Goal: Task Accomplishment & Management: Complete application form

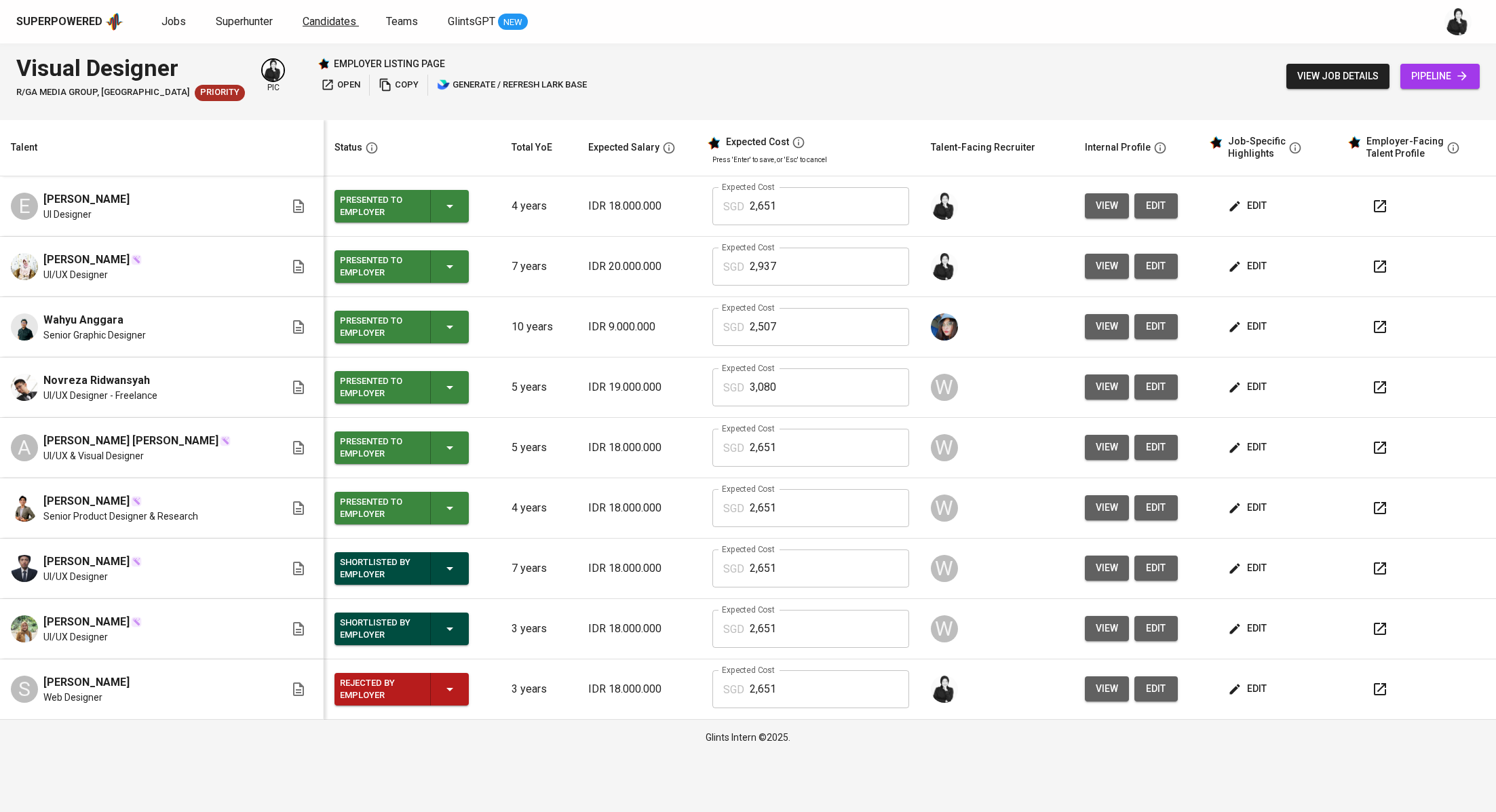
click at [320, 23] on span "Candidates" at bounding box center [329, 21] width 54 height 13
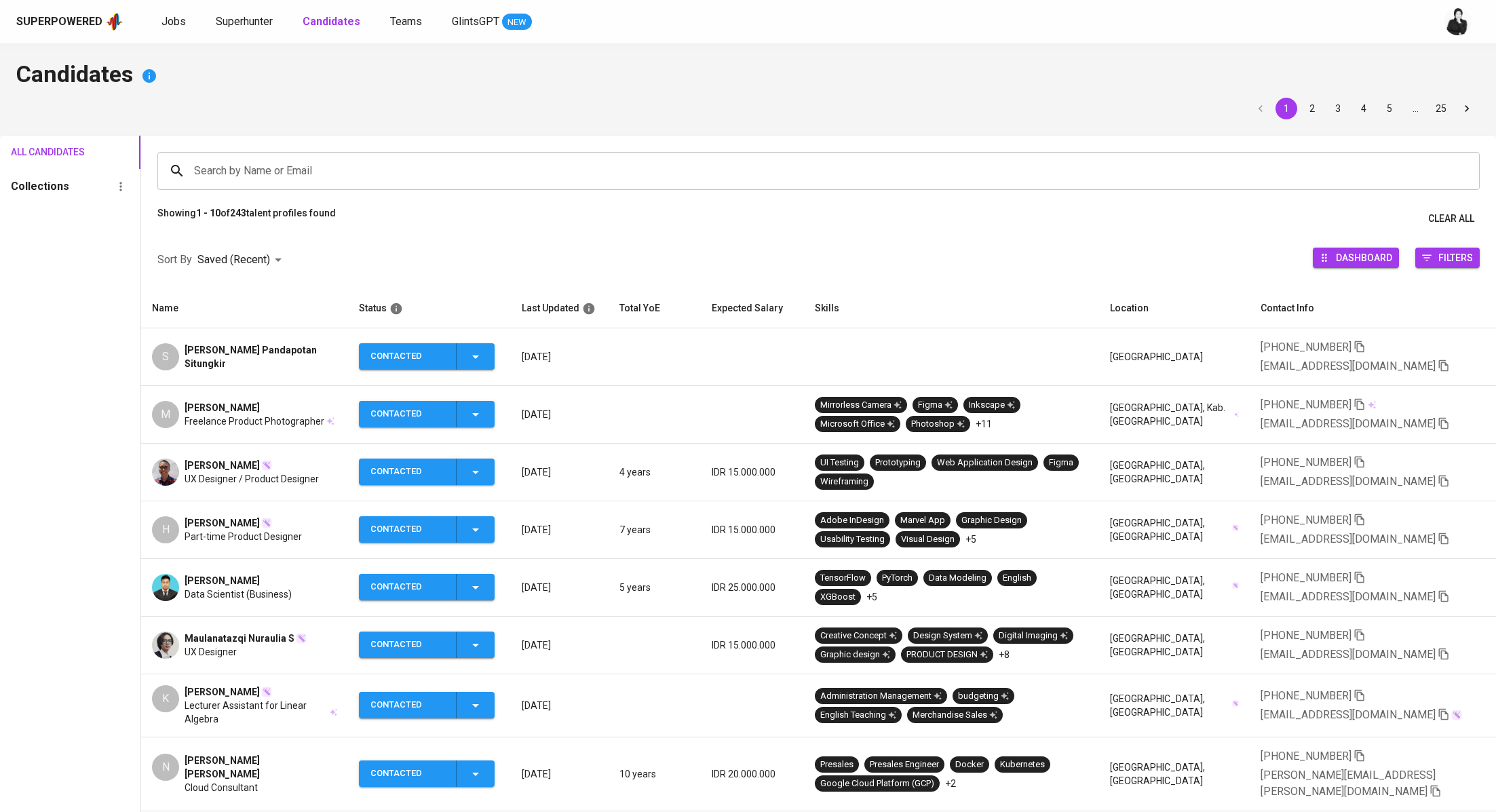
click at [288, 174] on input "Search by Name or Email" at bounding box center [822, 171] width 1263 height 26
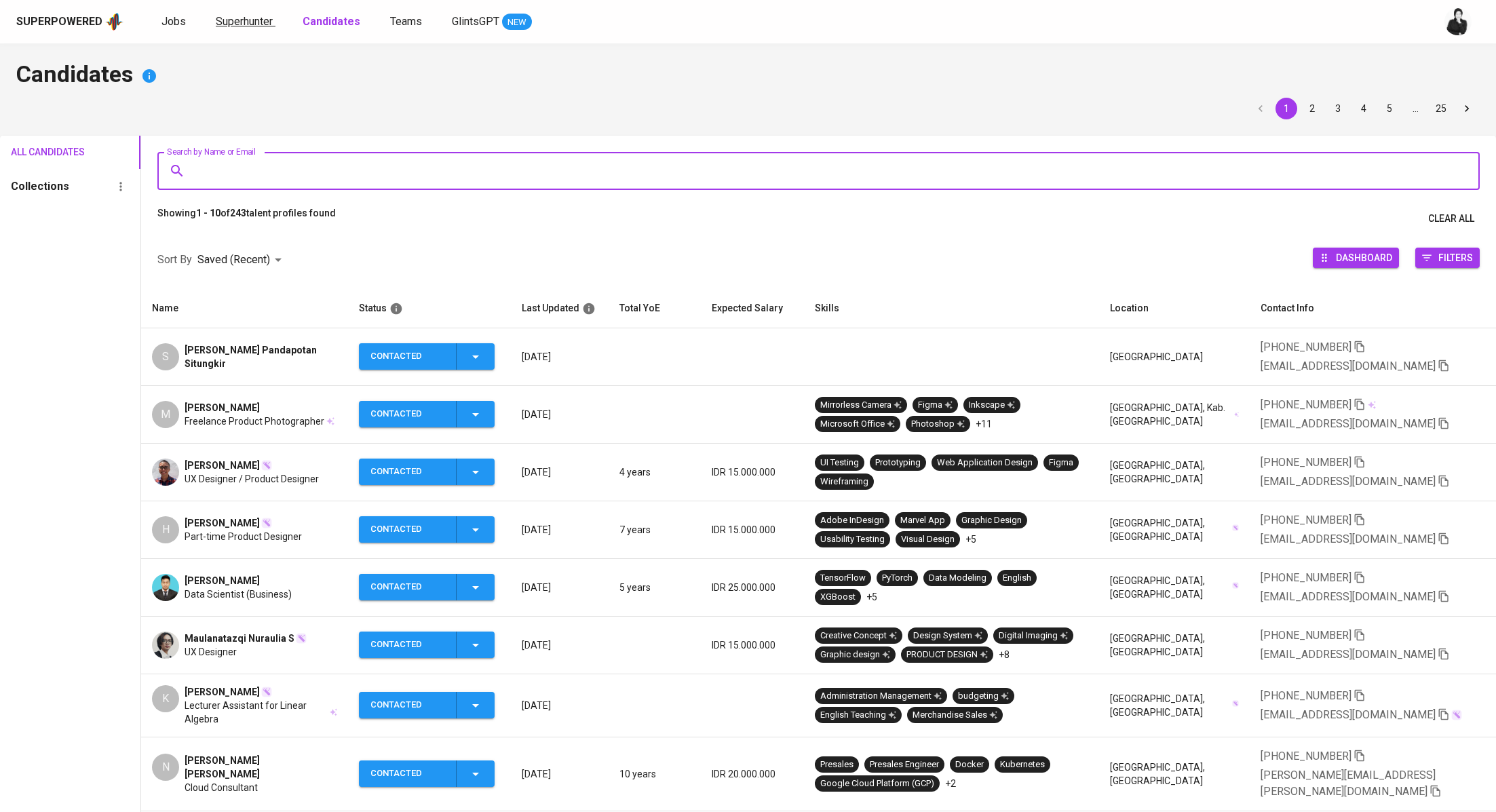
click at [237, 22] on span "Superhunter" at bounding box center [244, 21] width 57 height 13
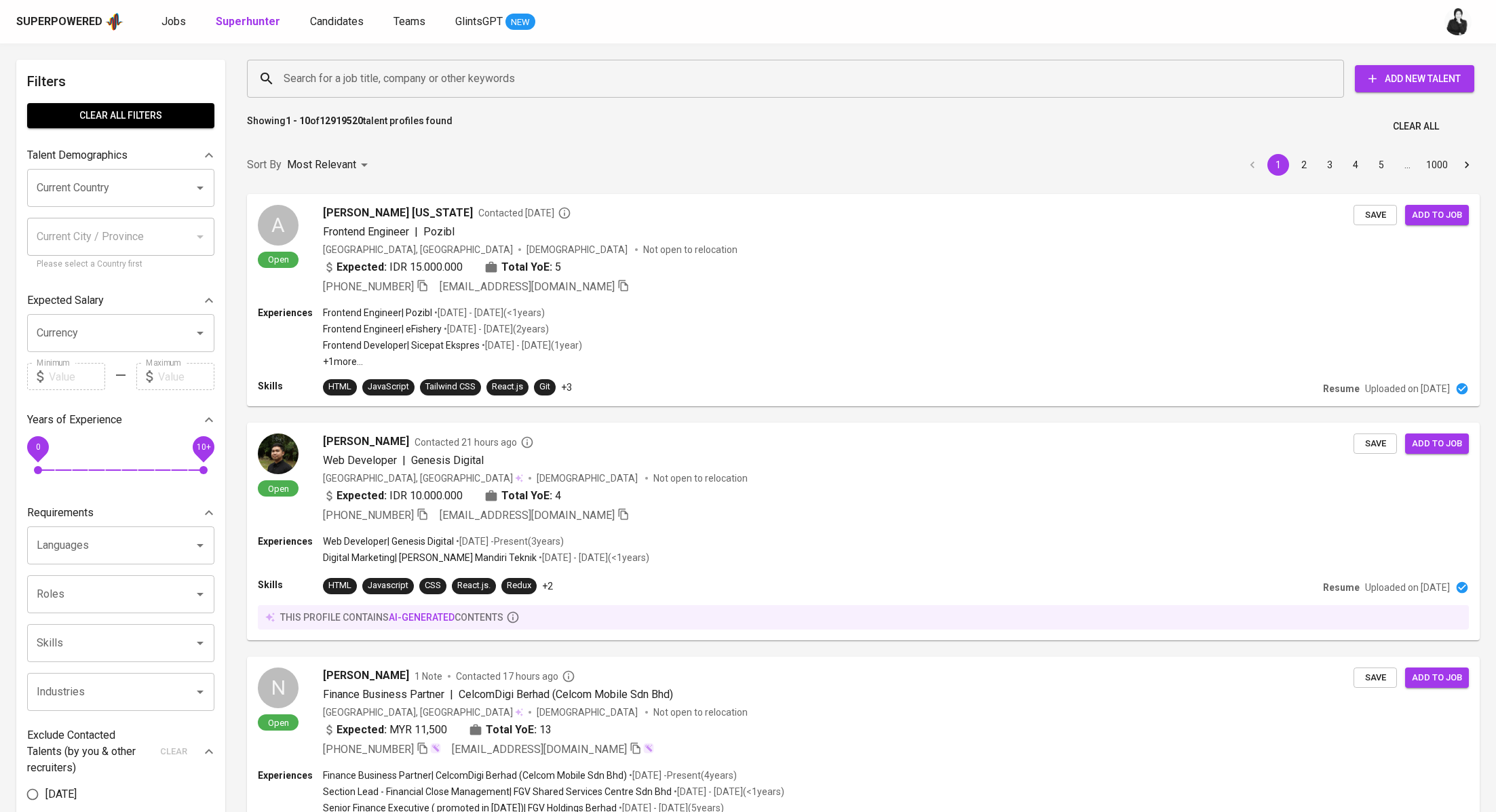
click at [491, 80] on input "Search for a job title, company or other keywords" at bounding box center [799, 79] width 1038 height 26
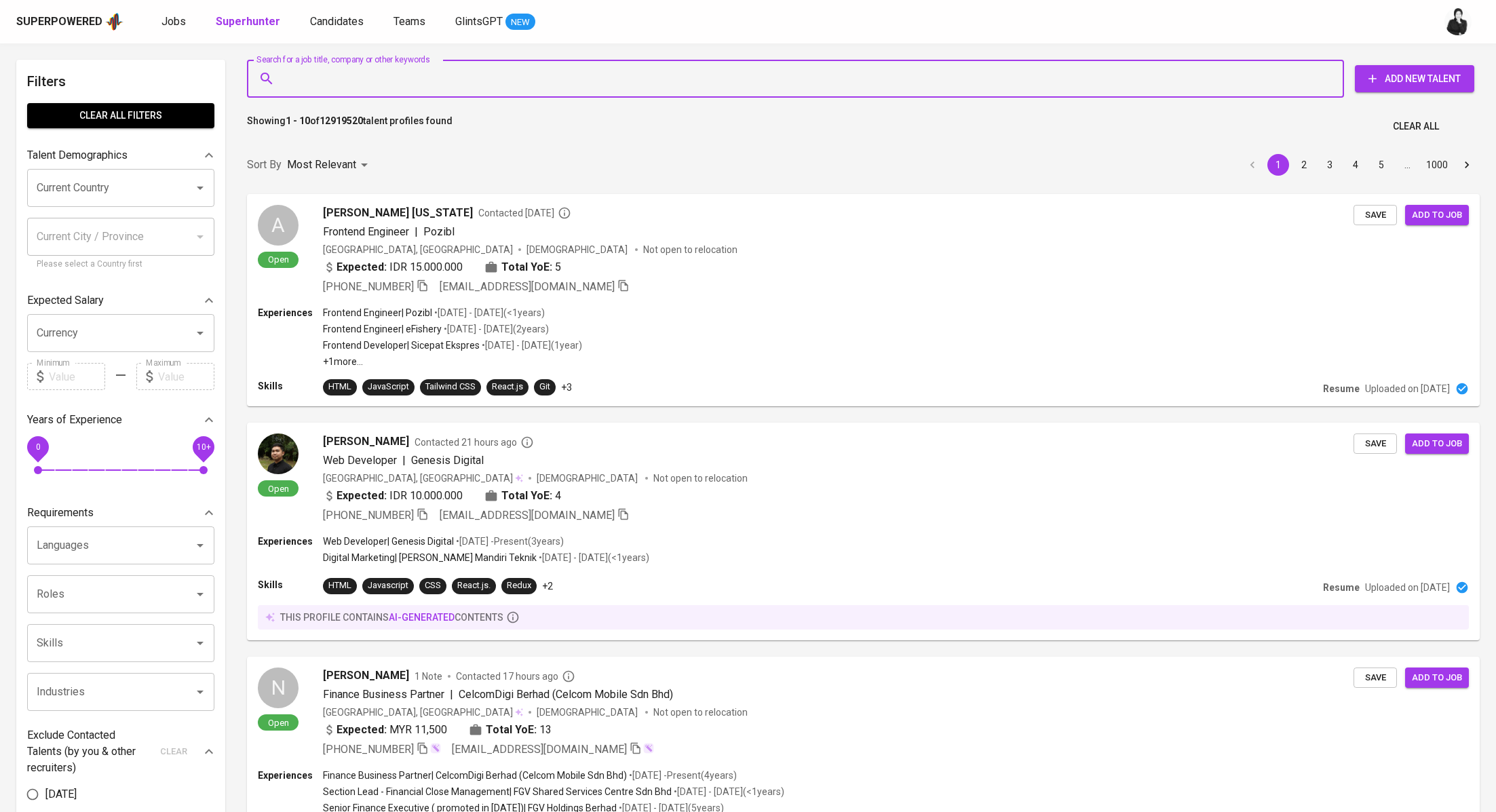
paste input "ichaa.latifus@gmail.com"
type input "ichaa.latifus@gmail.com"
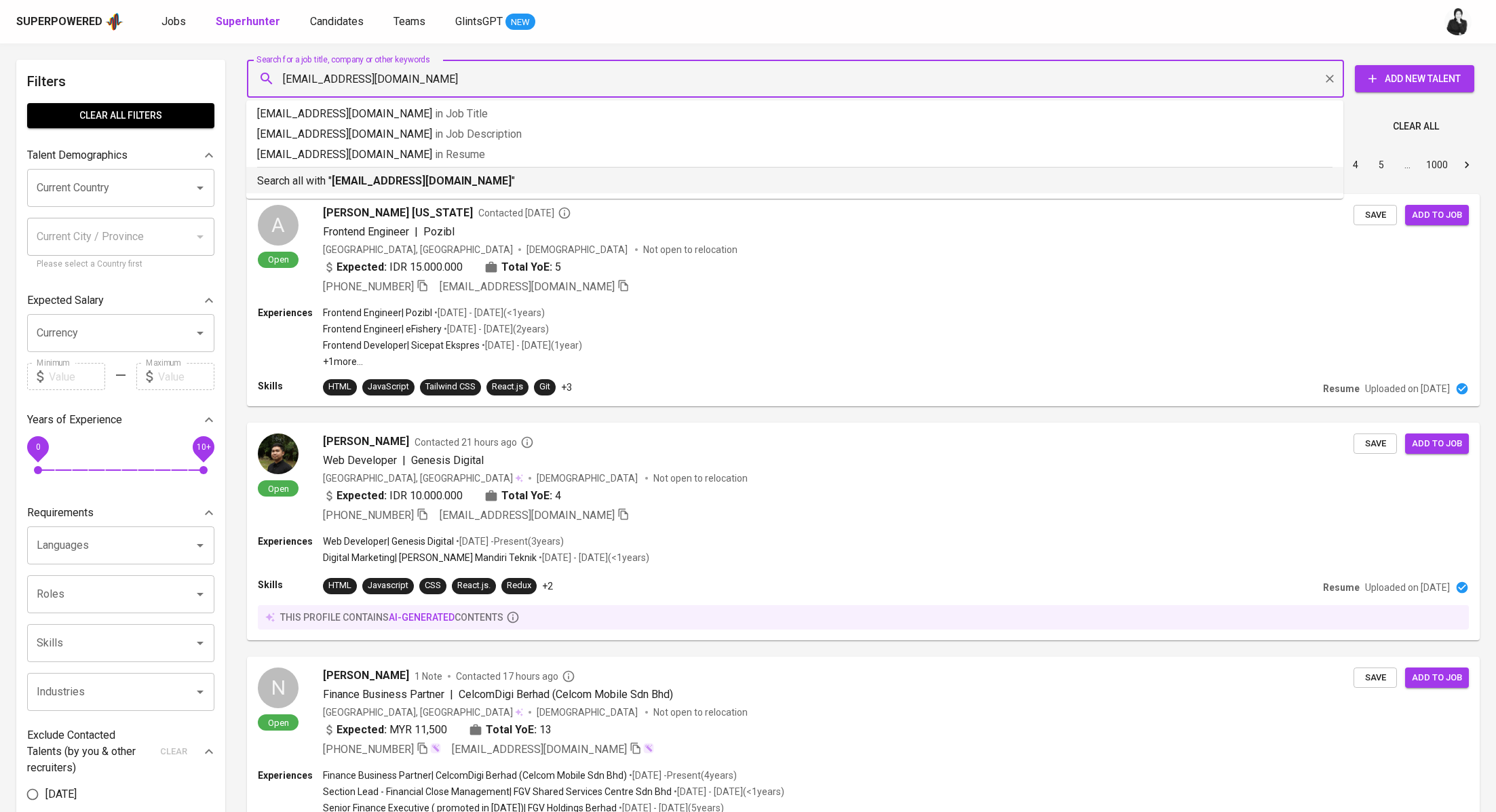
click at [444, 173] on p "Search all with " ichaa.latifus@gmail.com "" at bounding box center [795, 181] width 1075 height 16
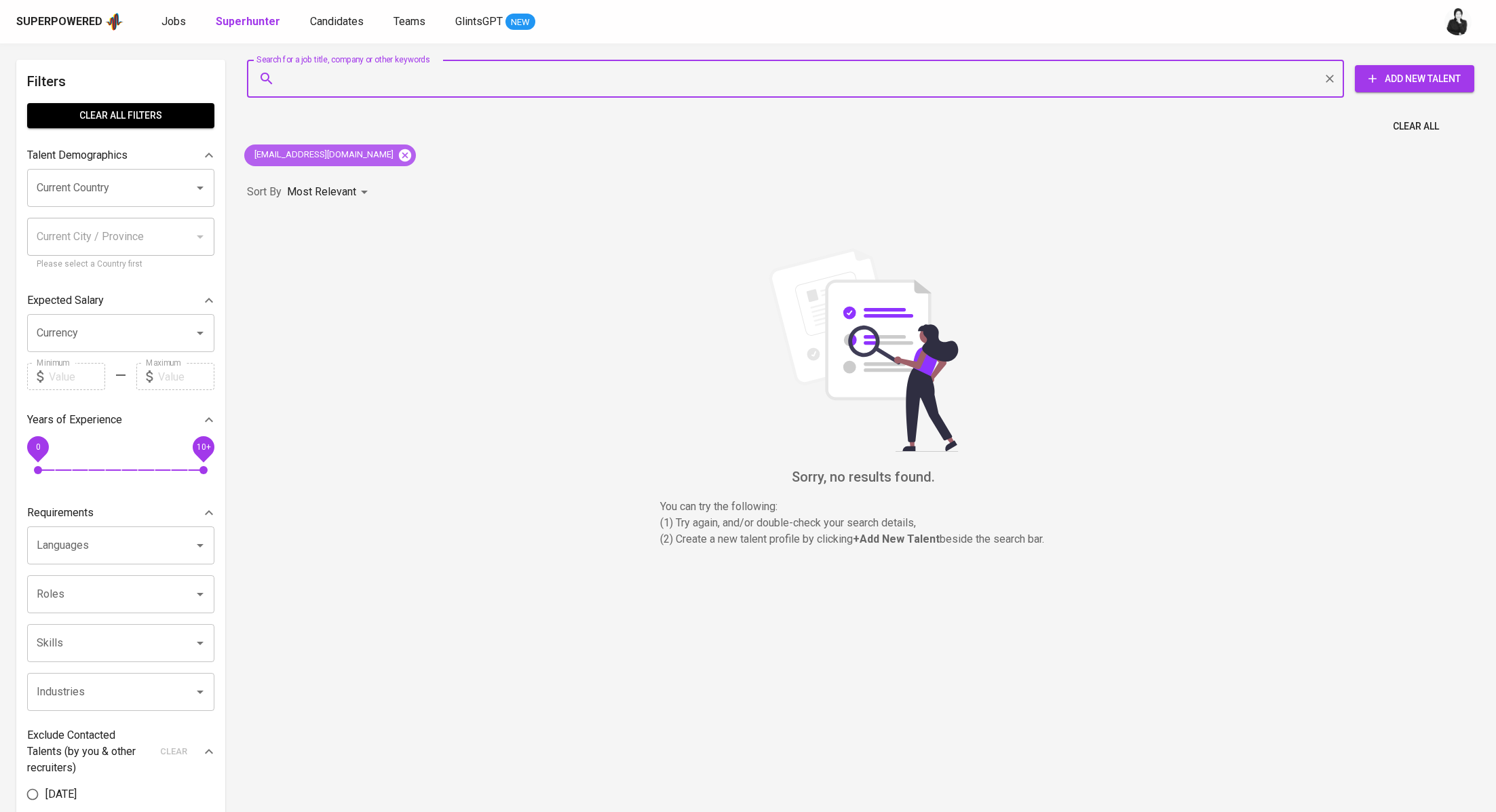
click at [399, 153] on icon at bounding box center [405, 155] width 13 height 13
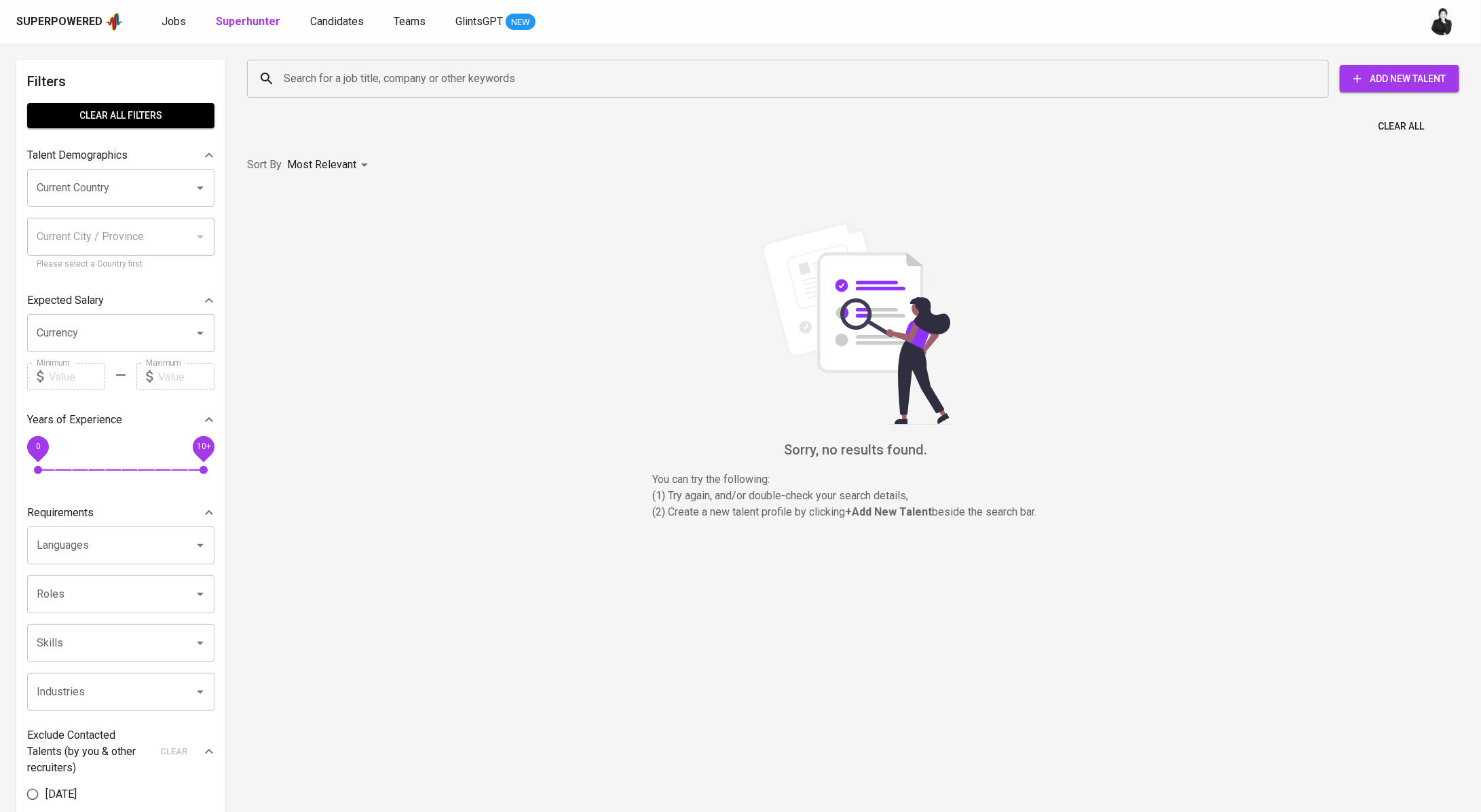
click at [361, 88] on input "Search for a job title, company or other keywords" at bounding box center [792, 79] width 1022 height 26
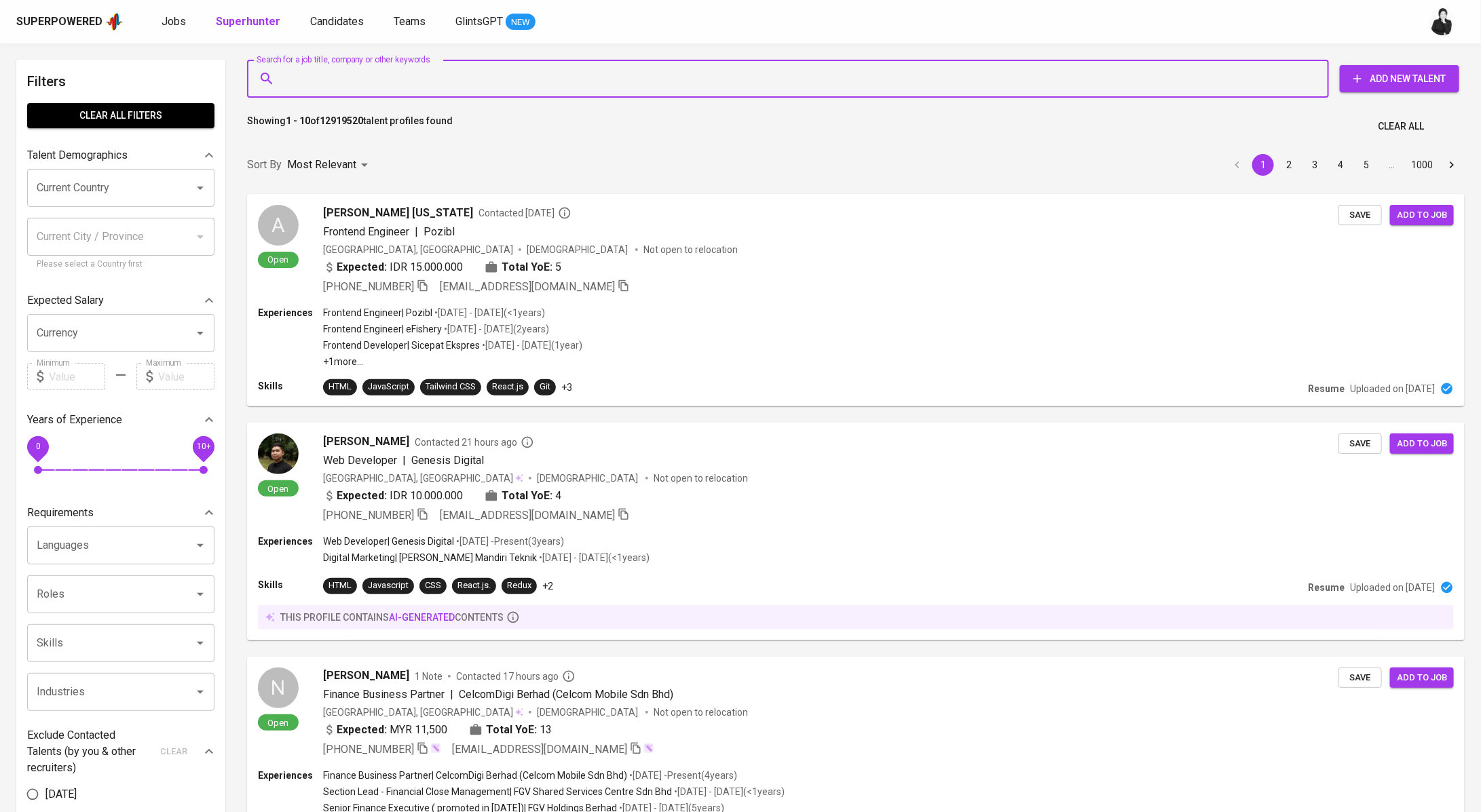
paste input "ichaa.latifus@gmail.com"
type input "ichaa.latifus@gmail.com"
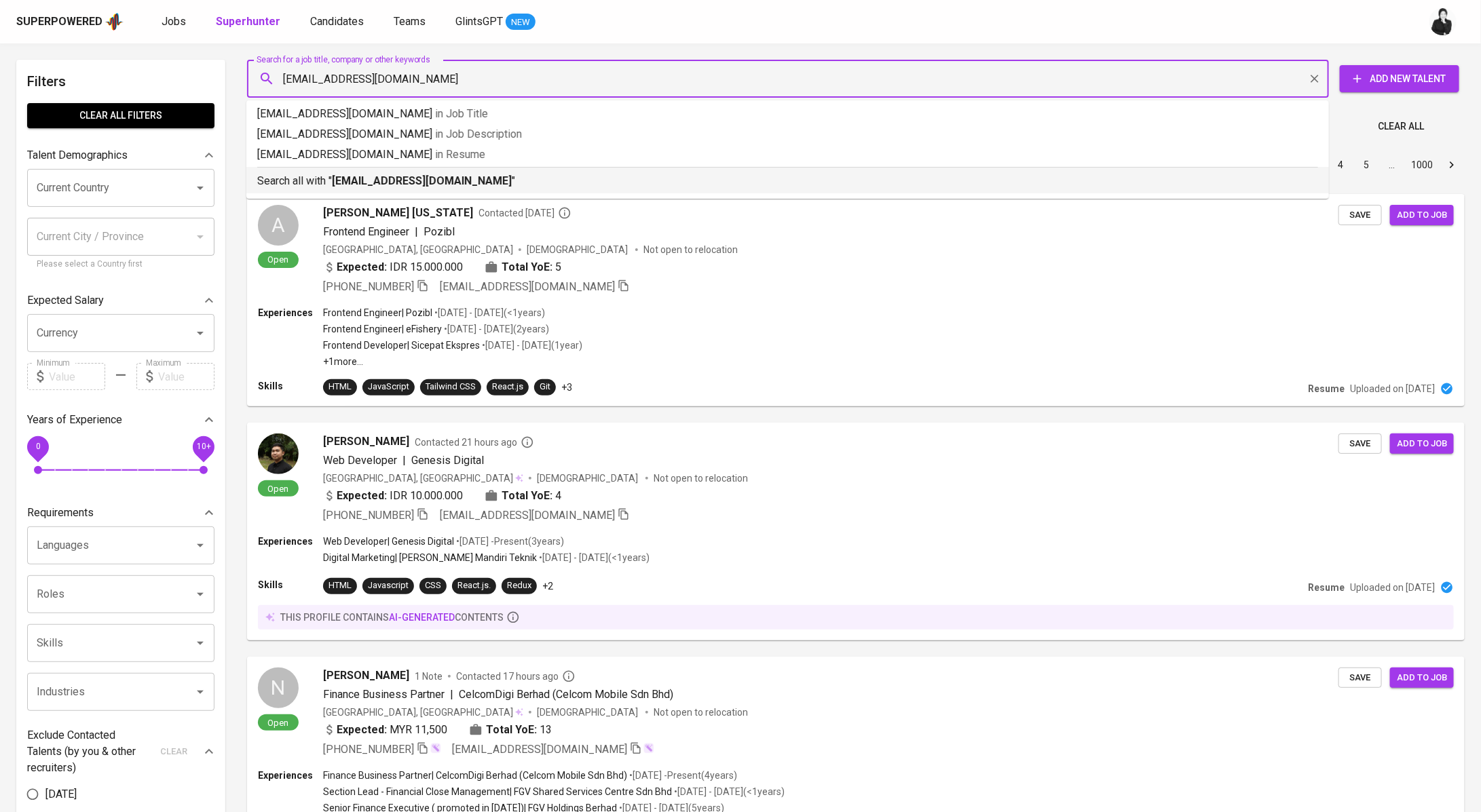
click at [356, 186] on b "ichaa.latifus@gmail.com" at bounding box center [422, 181] width 180 height 13
click at [356, 178] on div "Most Relevant" at bounding box center [330, 166] width 85 height 25
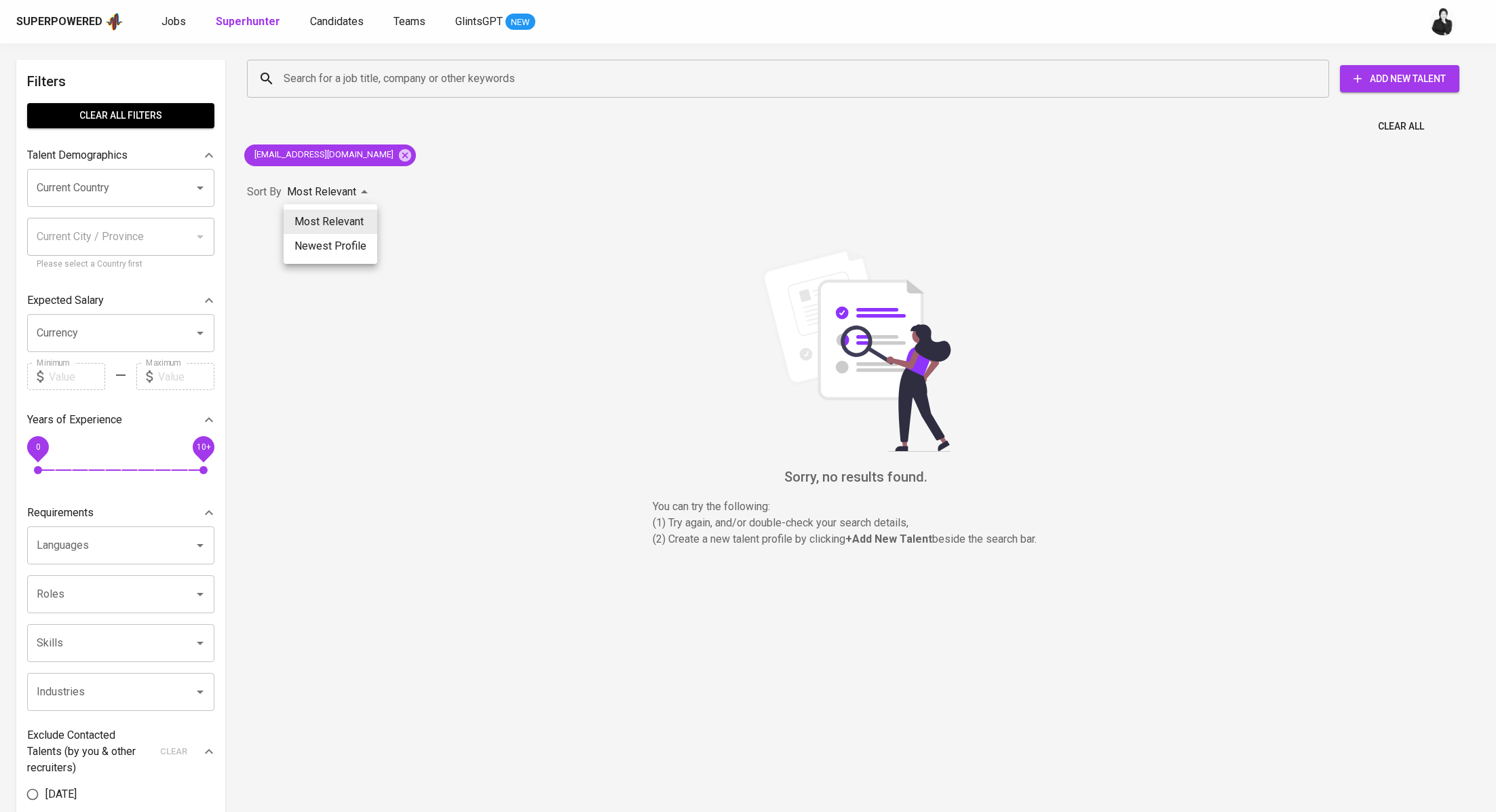
click at [1381, 77] on div at bounding box center [748, 406] width 1496 height 812
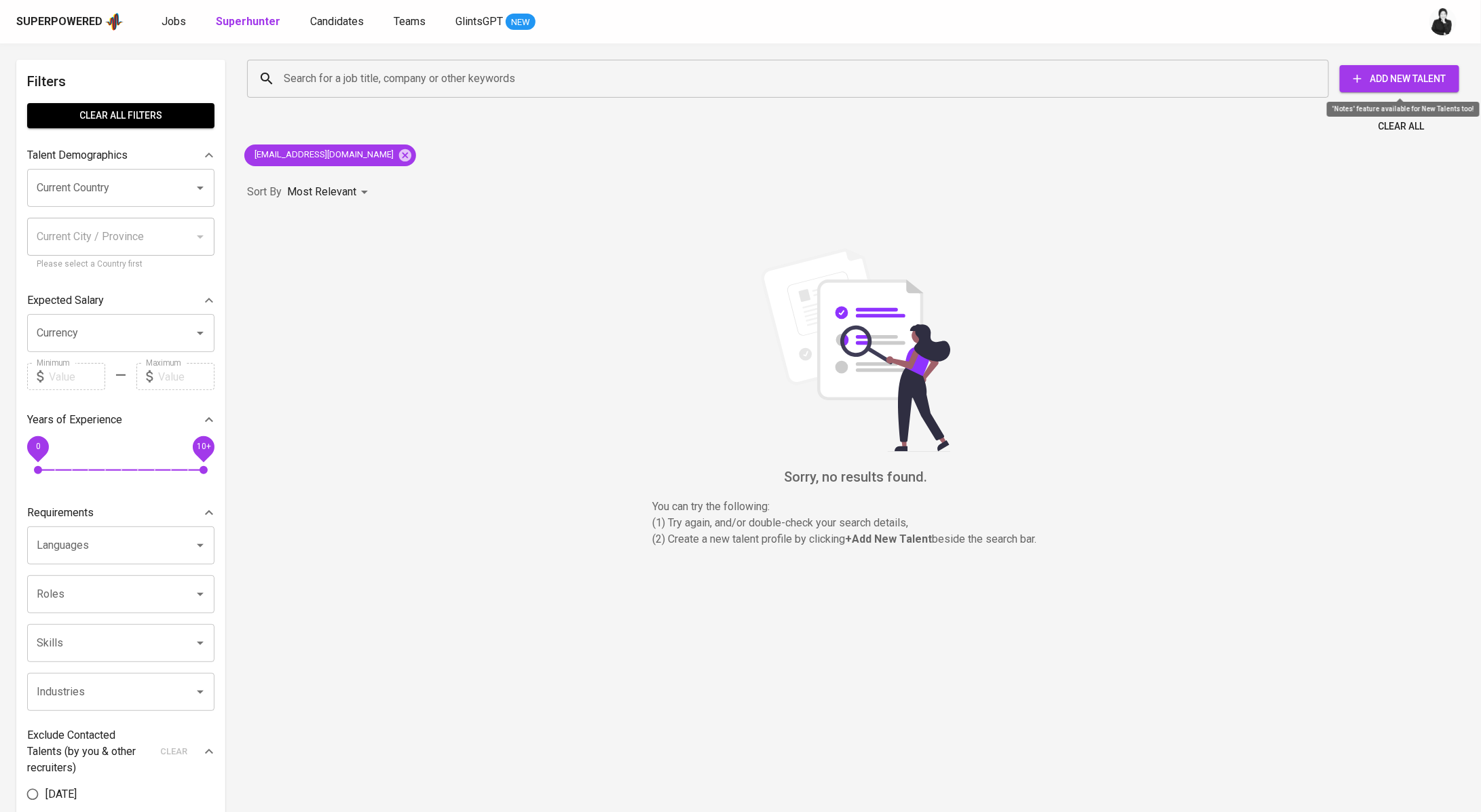
click at [1384, 81] on span "Add New Talent" at bounding box center [1400, 79] width 98 height 17
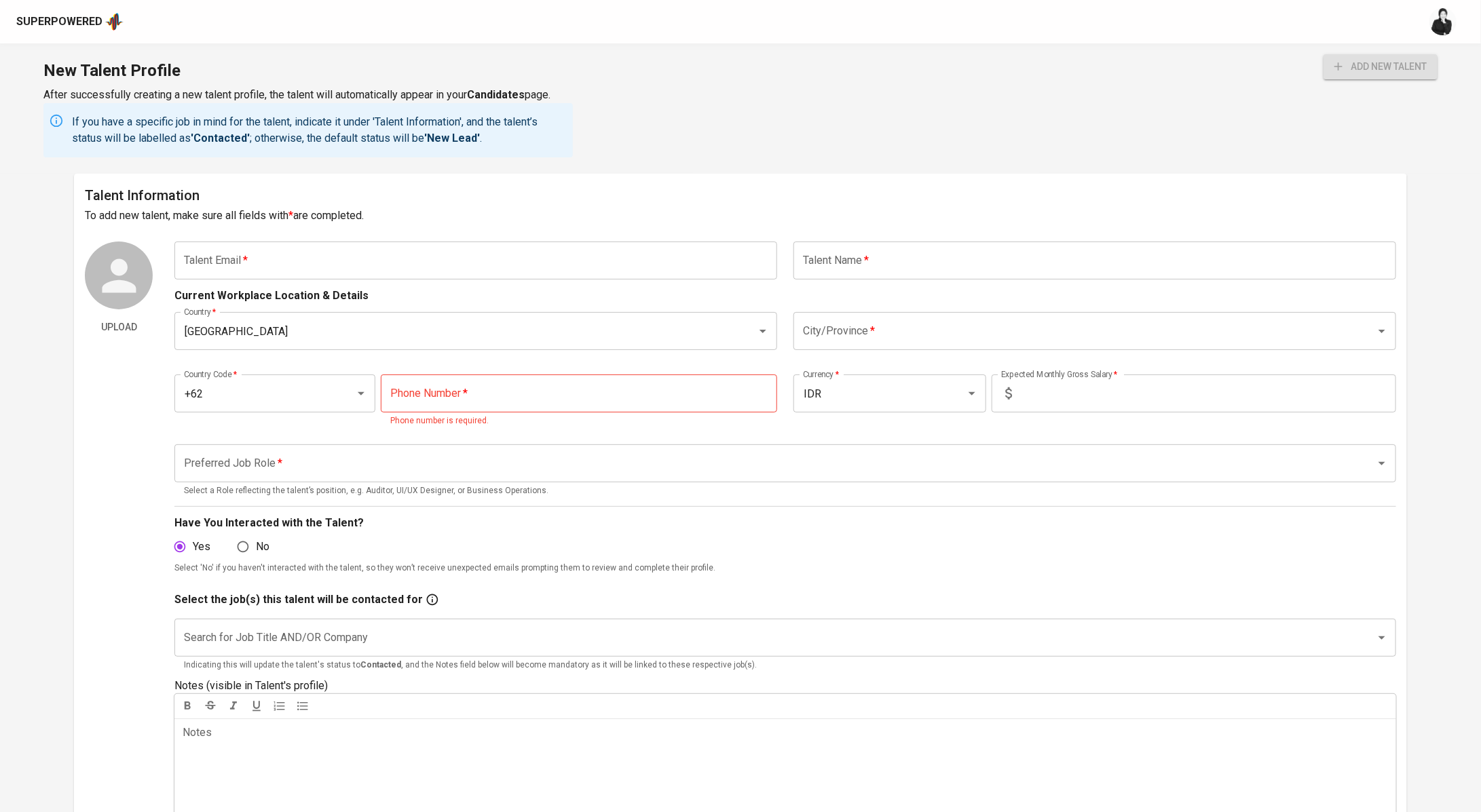
click at [638, 249] on input "text" at bounding box center [476, 260] width 602 height 38
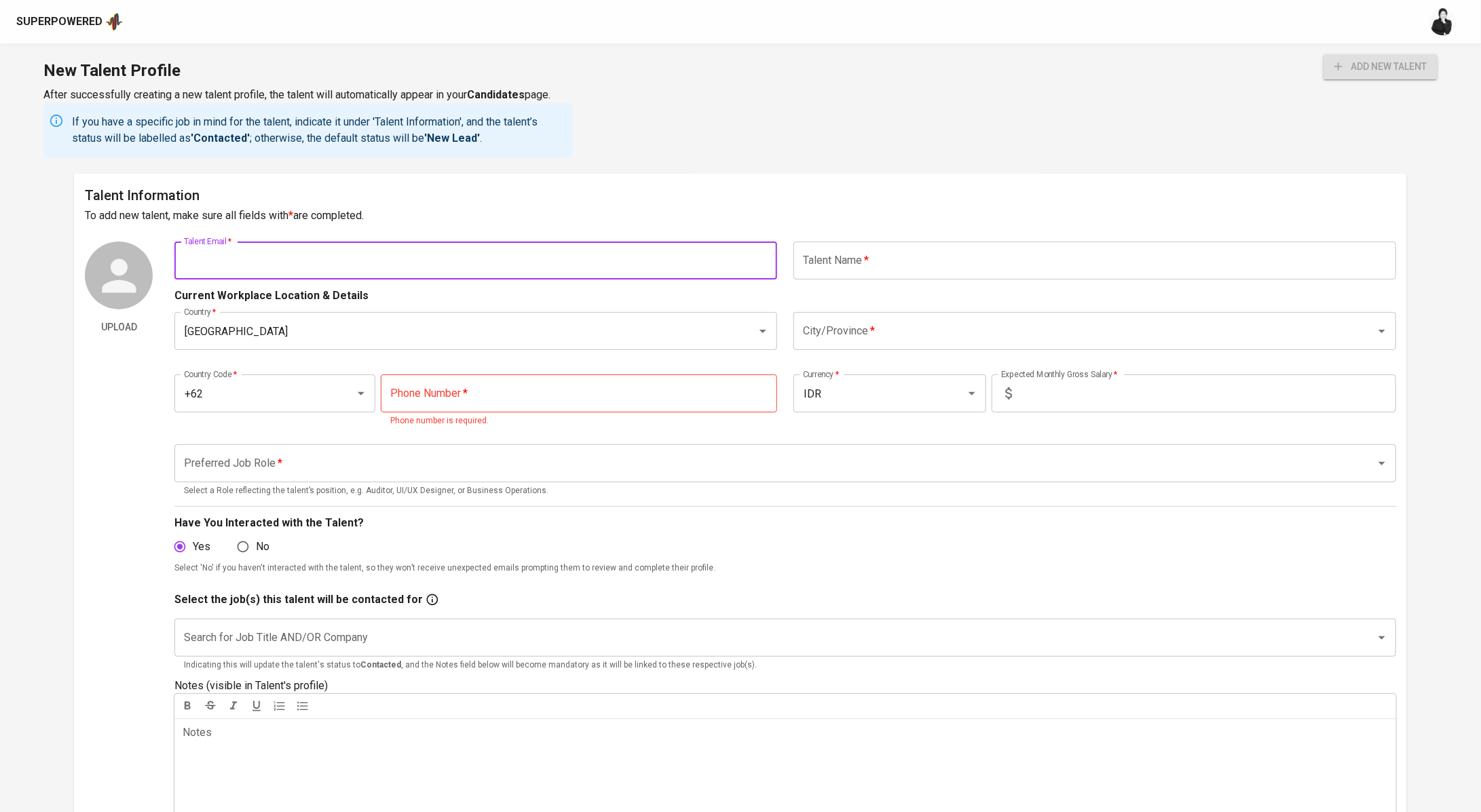
paste input "ichaa.latifus@gmail.com"
type input "ichaa.latifus@gmail.com"
click at [911, 248] on input "text" at bounding box center [1094, 260] width 602 height 38
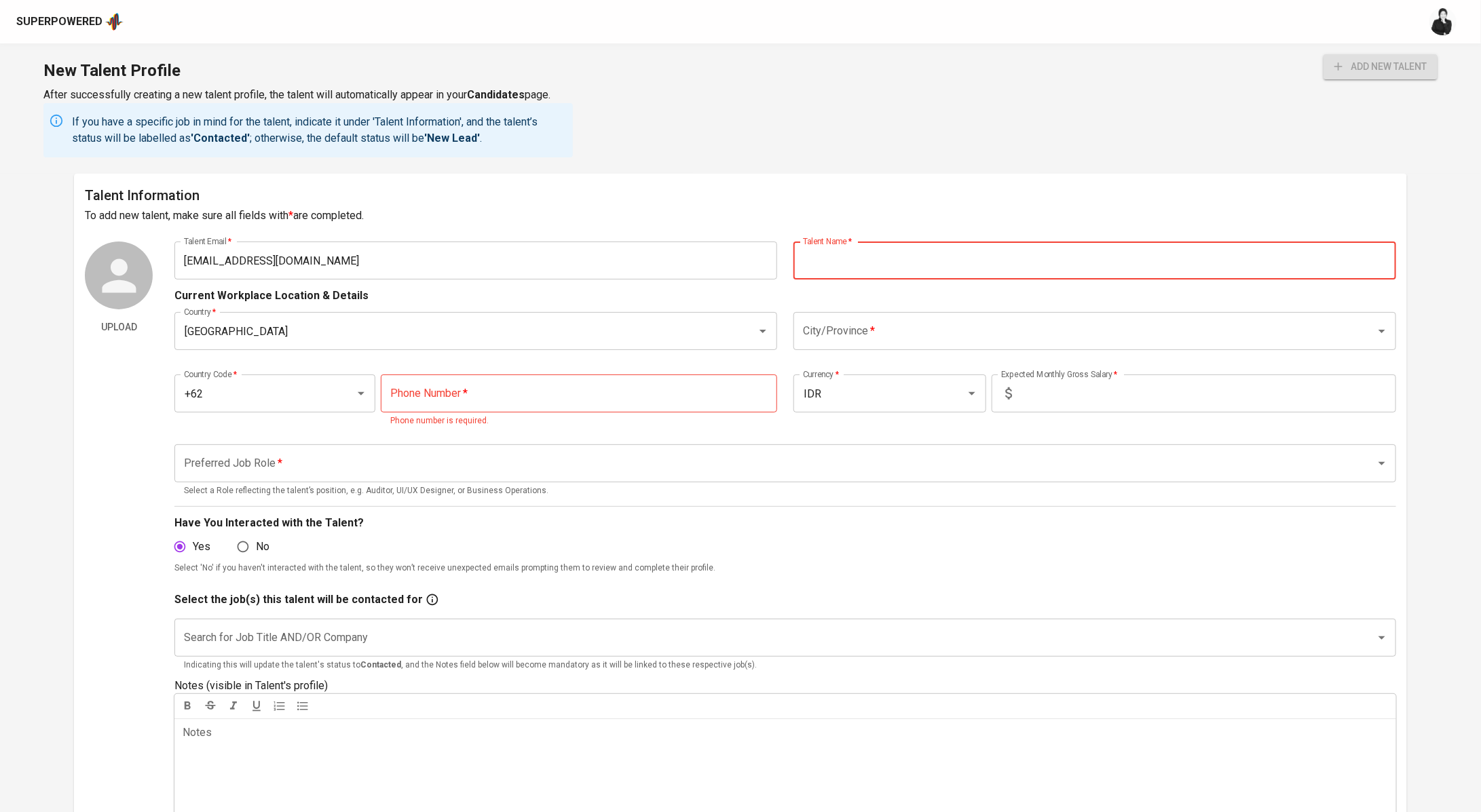
paste input "Annisa Latif Third degree connection"
drag, startPoint x: 1006, startPoint y: 268, endPoint x: 866, endPoint y: 258, distance: 140.4
click at [866, 258] on input "Annisa Latif Third degree connection" at bounding box center [1094, 260] width 602 height 38
type input "Annisa Latif"
click at [823, 330] on input "City/Province   *" at bounding box center [1076, 331] width 552 height 26
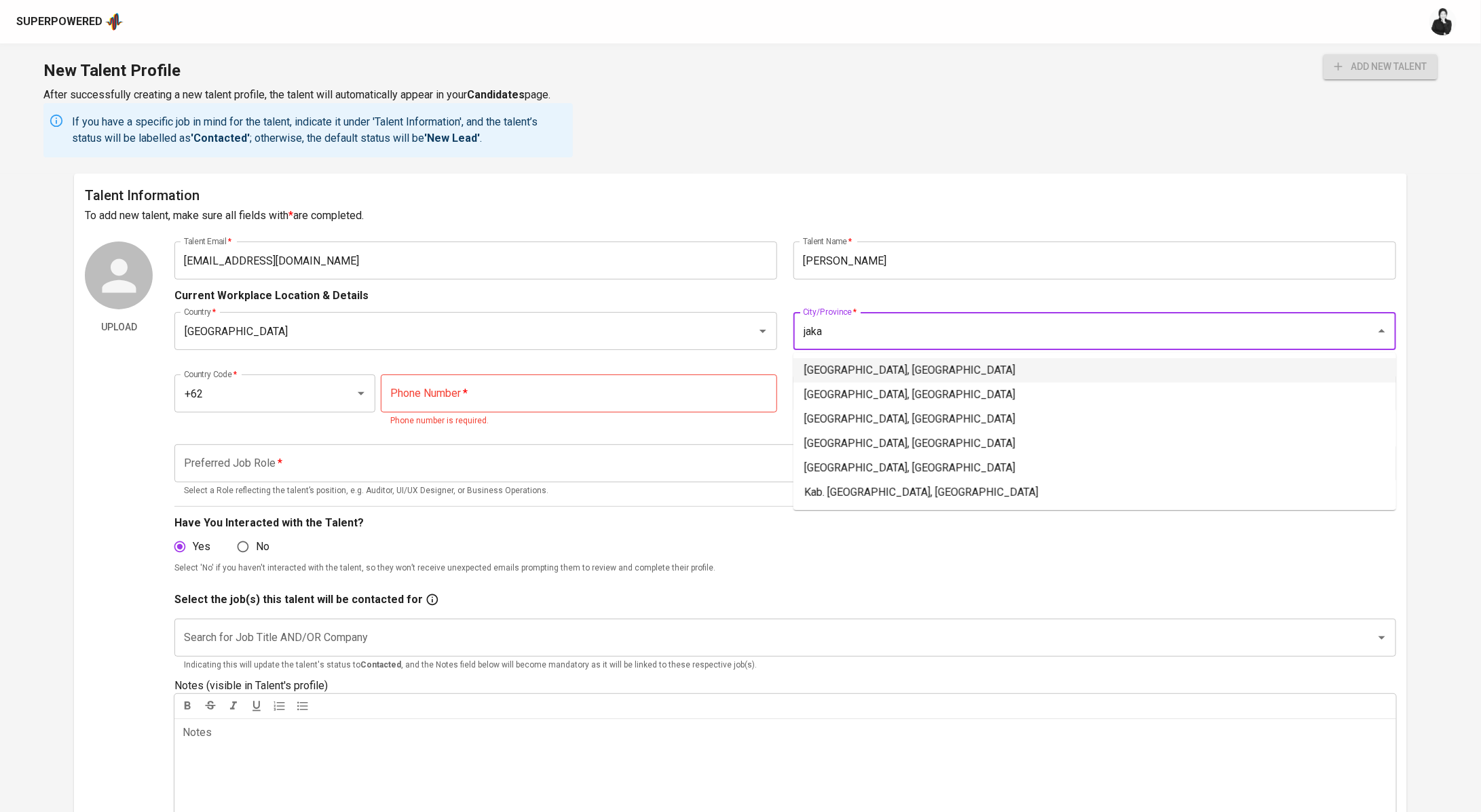
click at [859, 371] on li "Jakarta Selatan, DKI Jakarta" at bounding box center [1094, 370] width 602 height 24
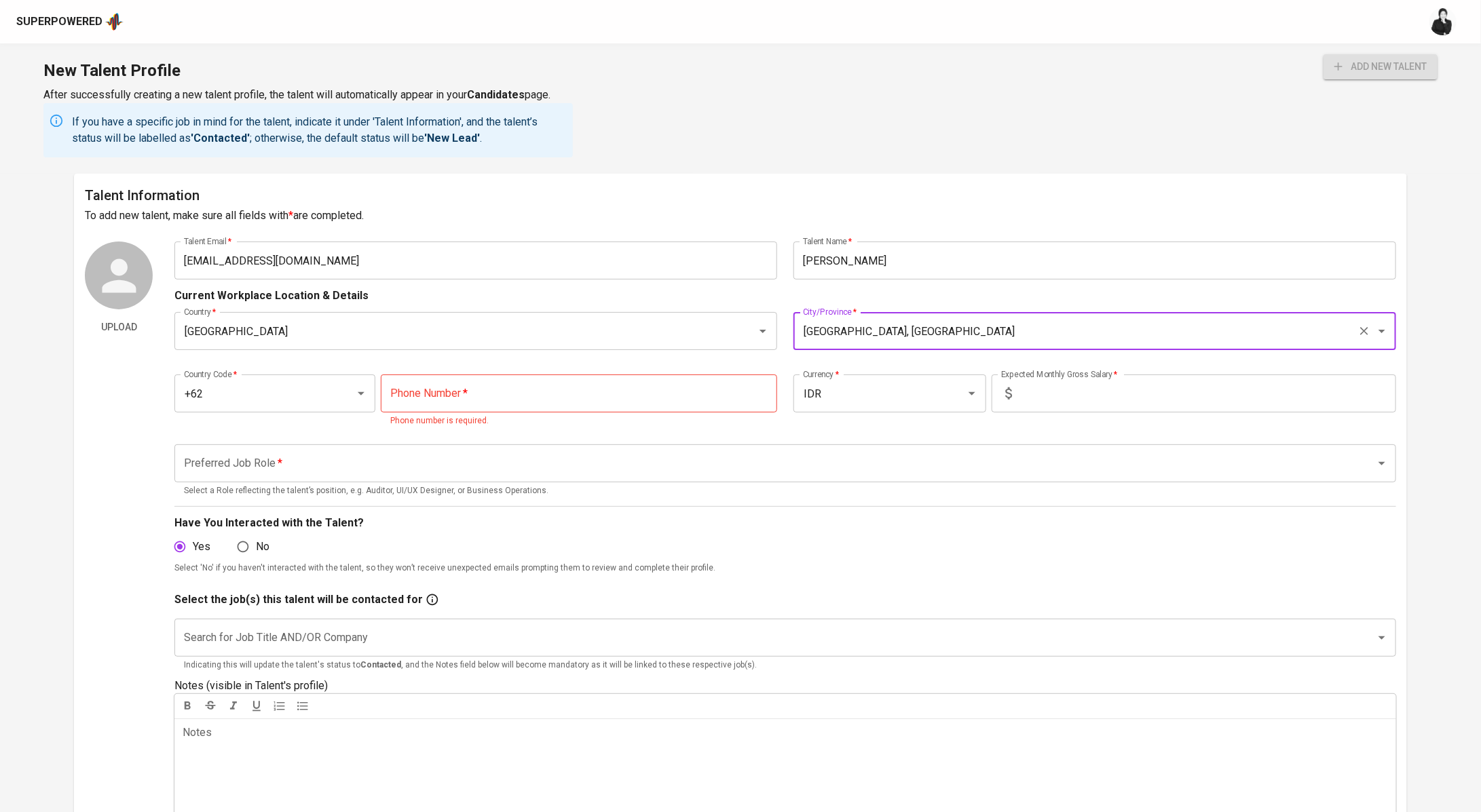
type input "Jakarta Selatan, DKI Jakarta"
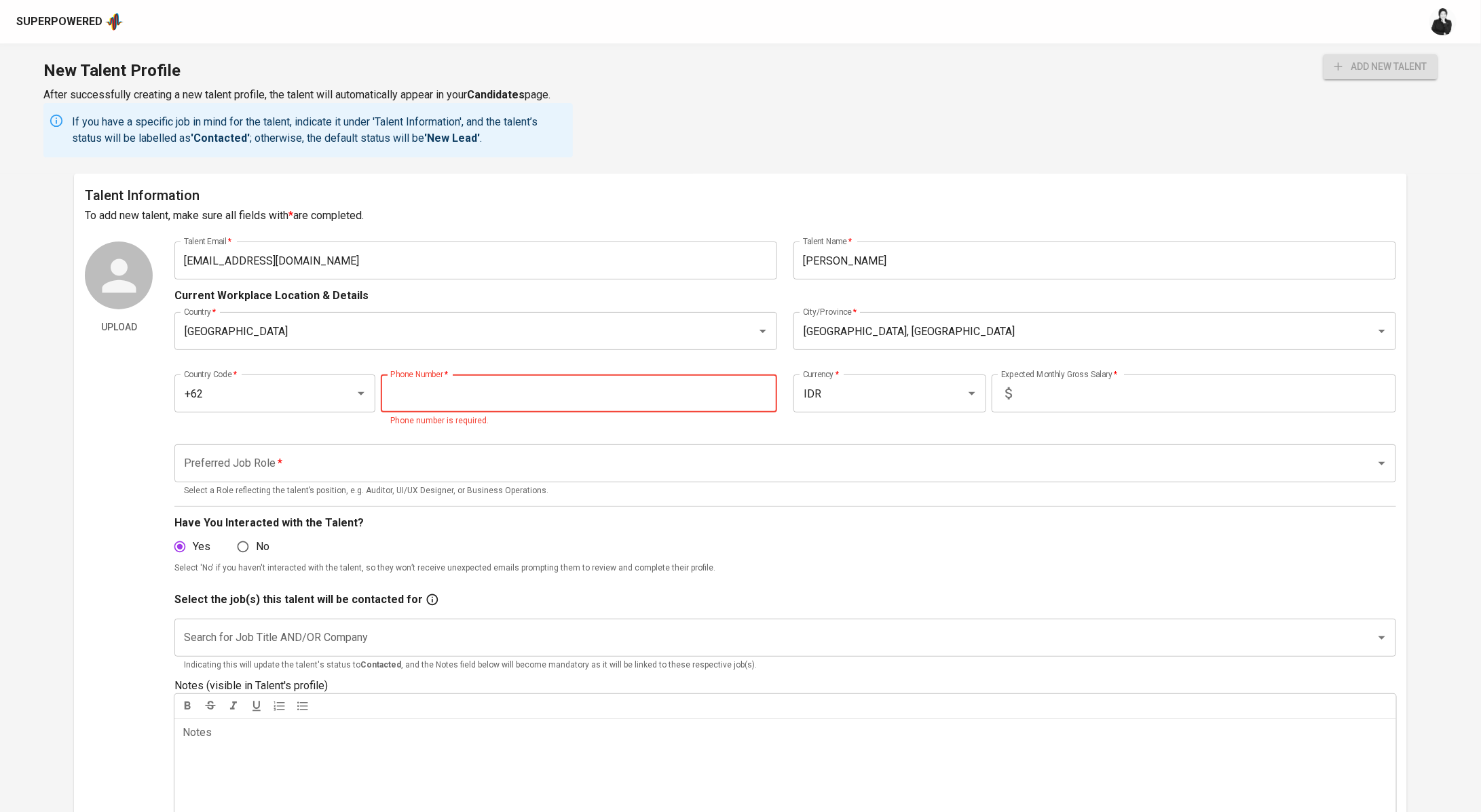
click at [425, 394] on input "tel" at bounding box center [579, 393] width 397 height 38
paste input "895-4144-59468"
type input "895-4144-59468"
click at [1020, 394] on input "text" at bounding box center [1207, 393] width 379 height 38
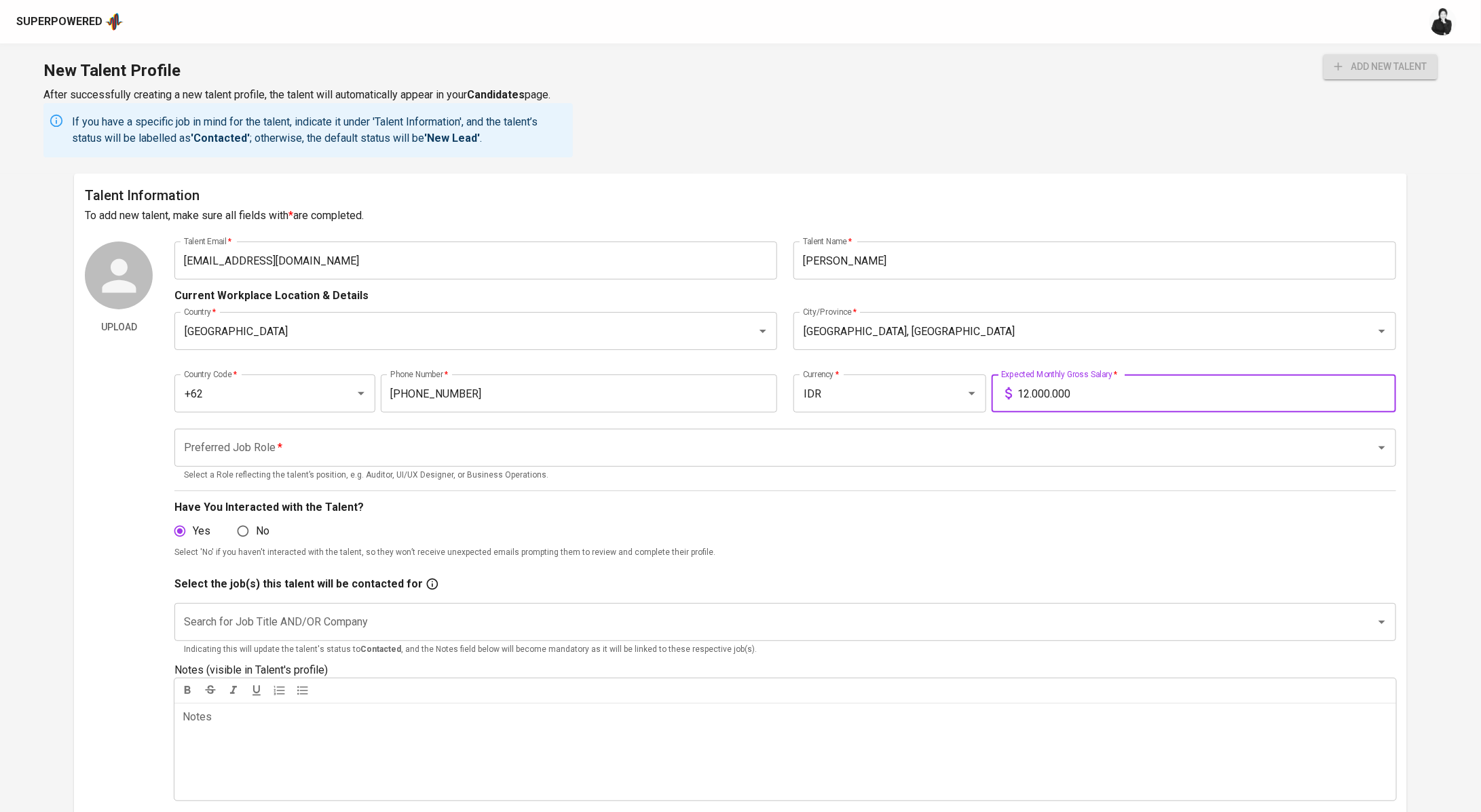
type input "12.000.000"
click at [383, 445] on input "Preferred Job Role   *" at bounding box center [766, 447] width 1171 height 26
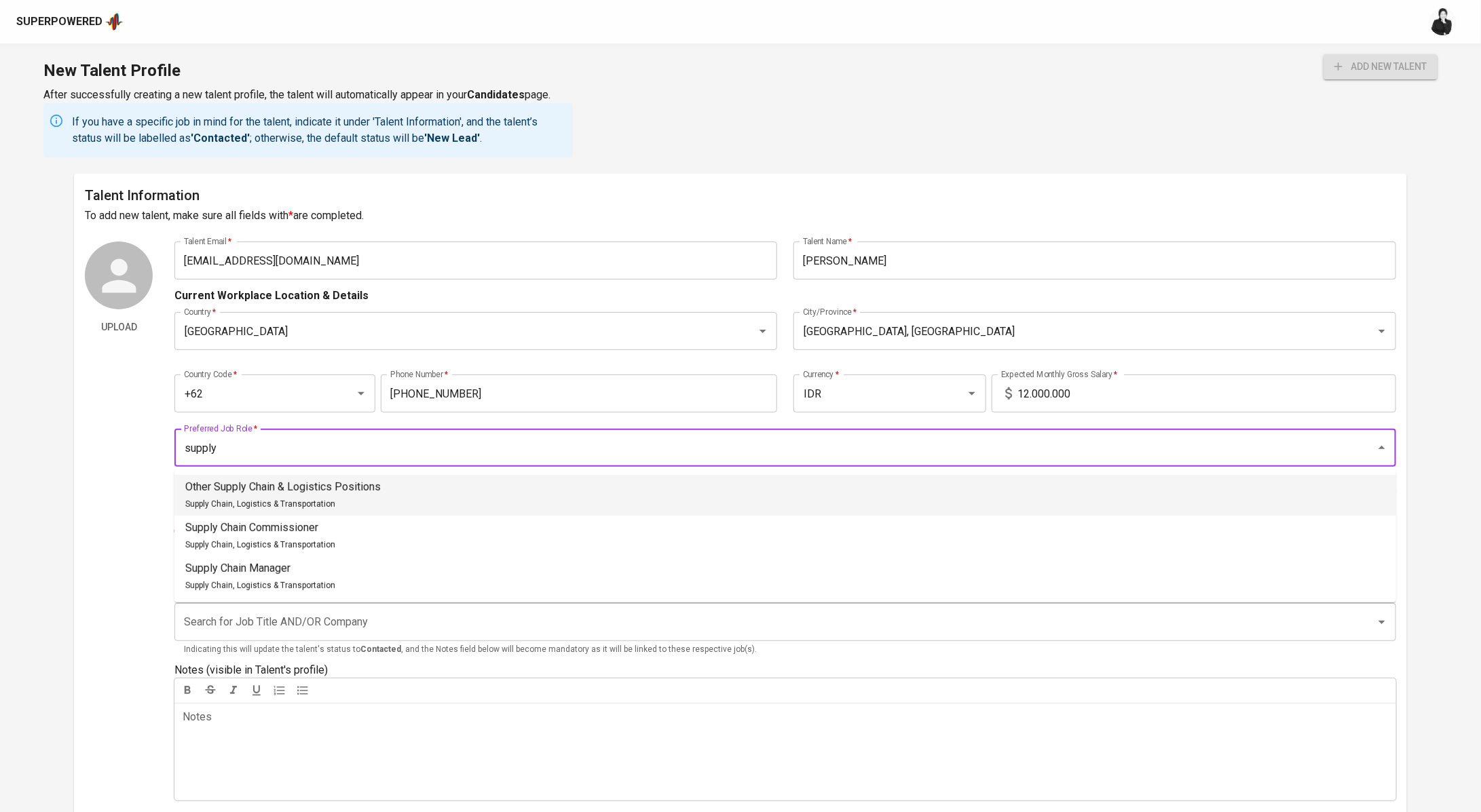
click at [383, 491] on li "Other Supply Chain & Logistics Positions Supply Chain, Logistics & Transportati…" at bounding box center [786, 495] width 1222 height 41
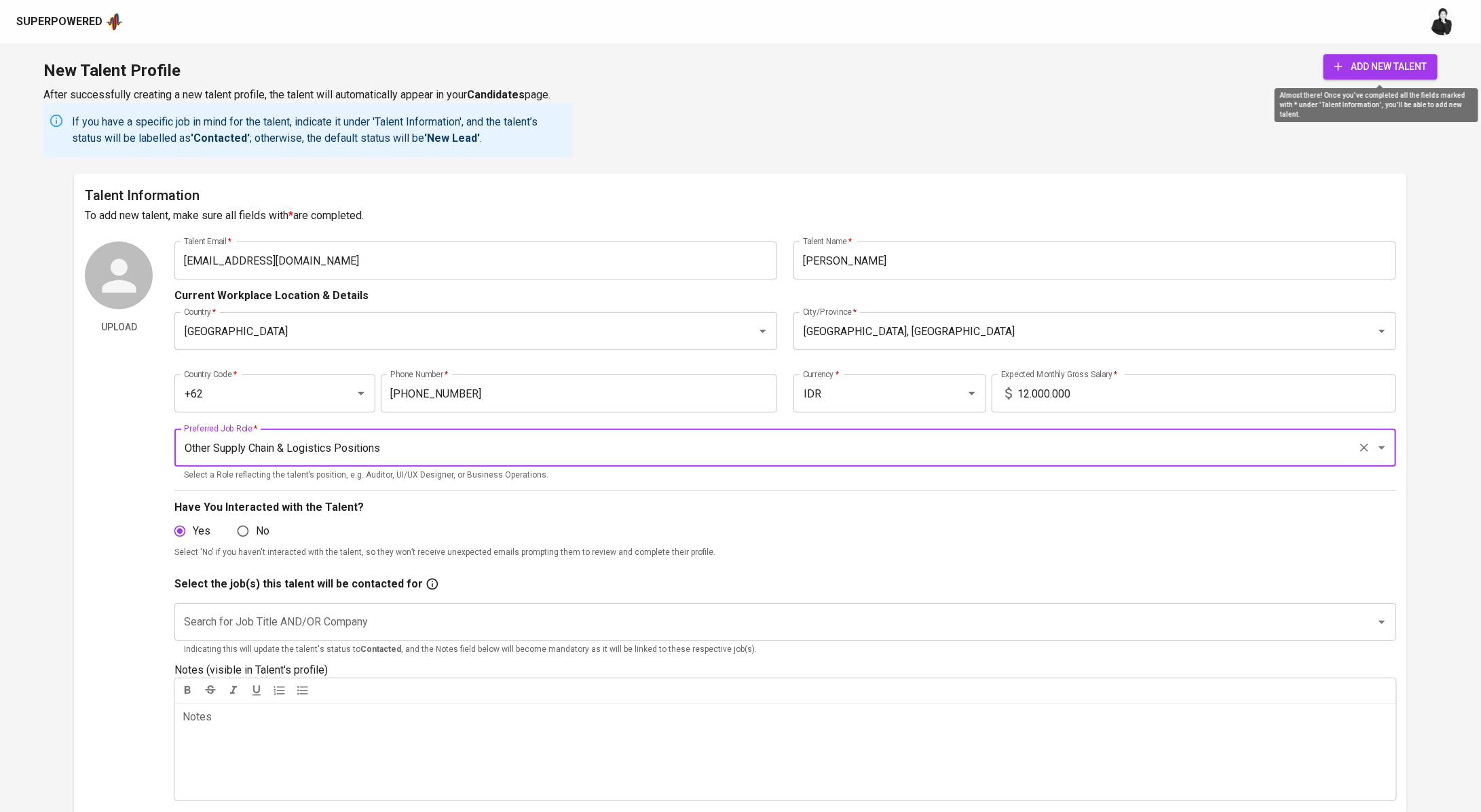
type input "Other Supply Chain & Logistics Positions"
click at [1372, 65] on span "add new talent" at bounding box center [1381, 67] width 92 height 17
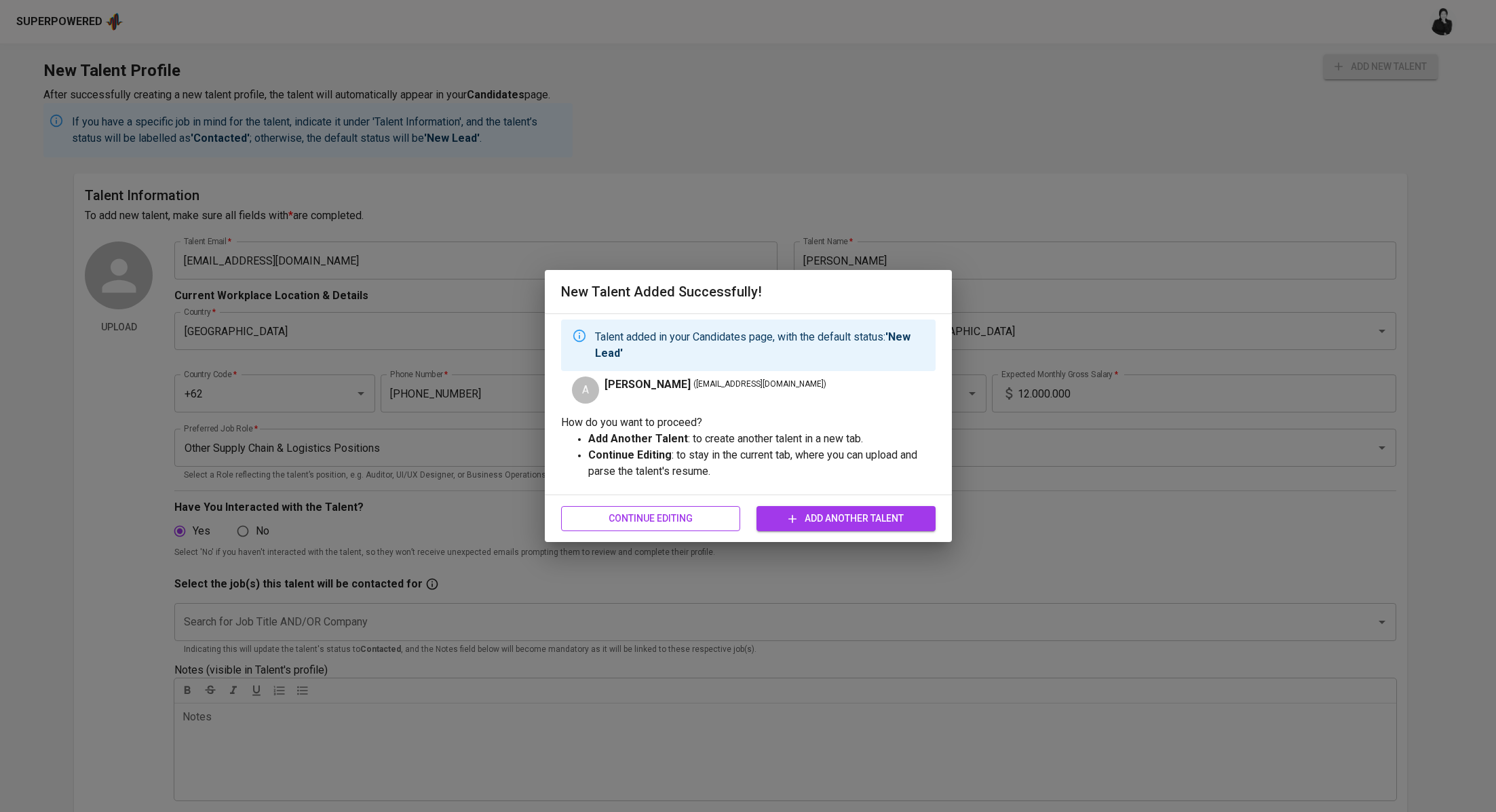
click at [702, 520] on span "Continue Editing" at bounding box center [651, 518] width 157 height 17
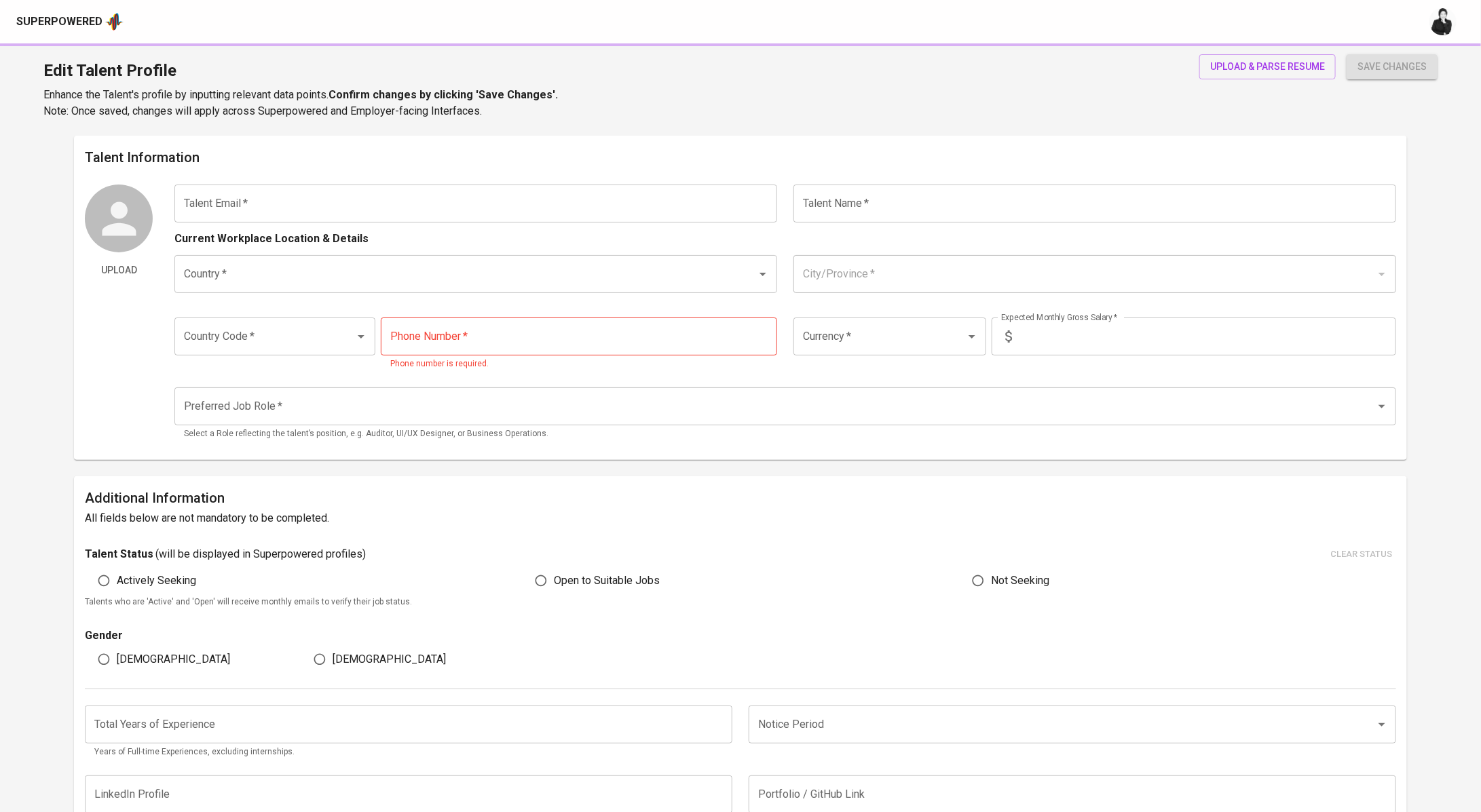
type input "ichaa.latifus@gmail.com"
type input "Annisa Latif"
type input "Indonesia"
type input "Jakarta Selatan, DKI Jakarta"
type input "+62"
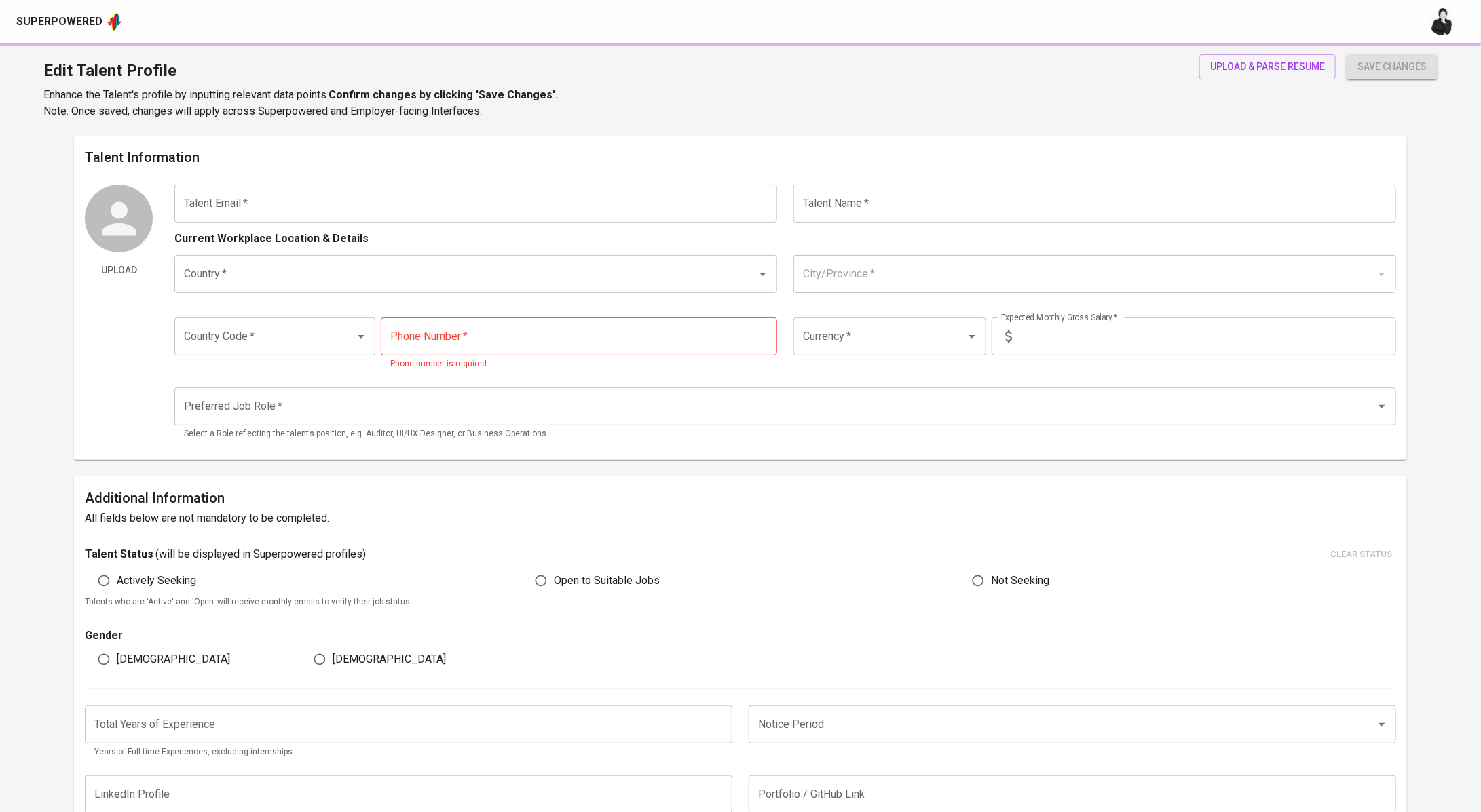
type input "895-4144-59468"
type input "IDR"
type input "Other Supply Chain & Logistics Positions"
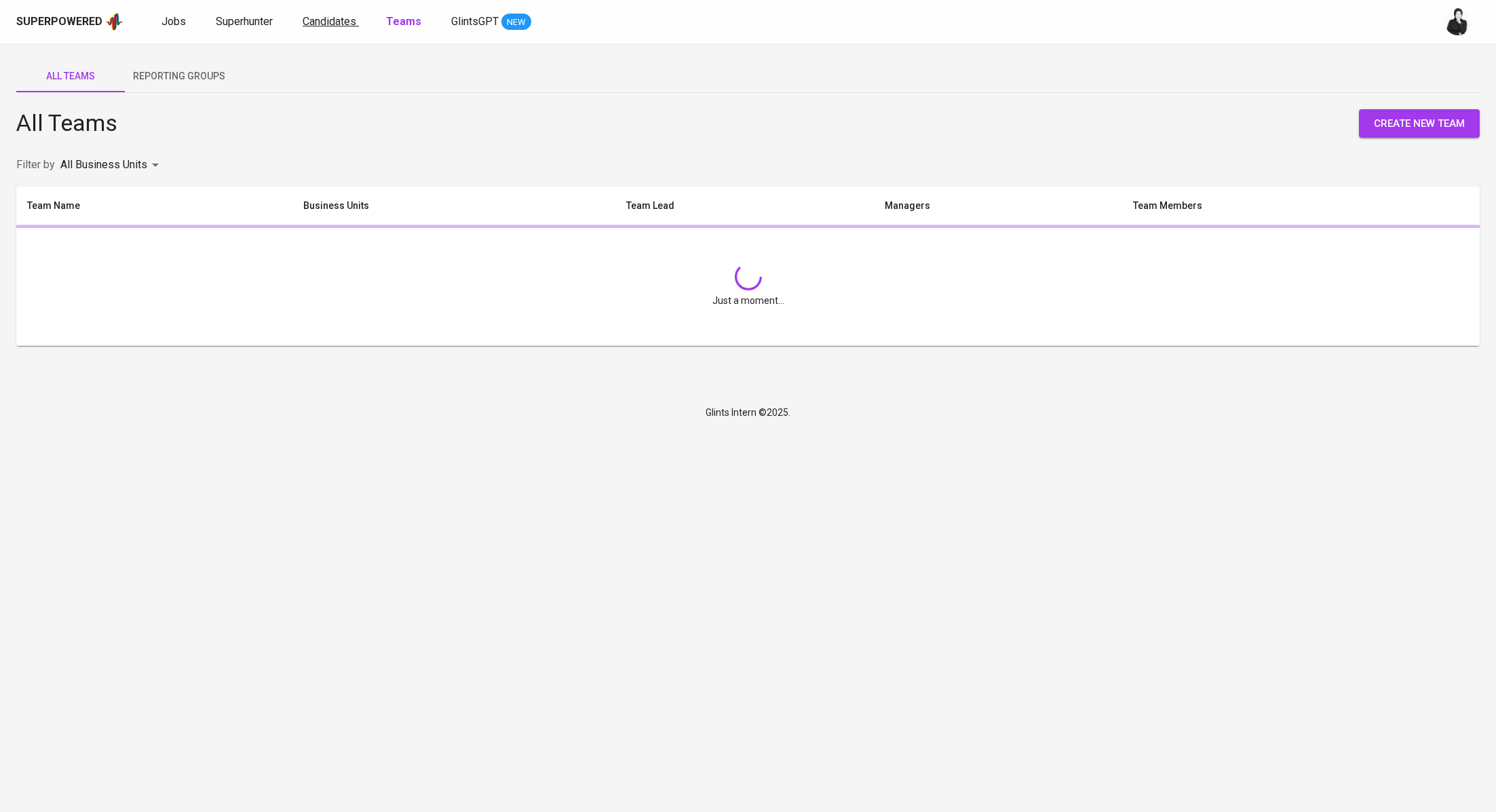
click at [327, 15] on span "Candidates" at bounding box center [329, 21] width 54 height 13
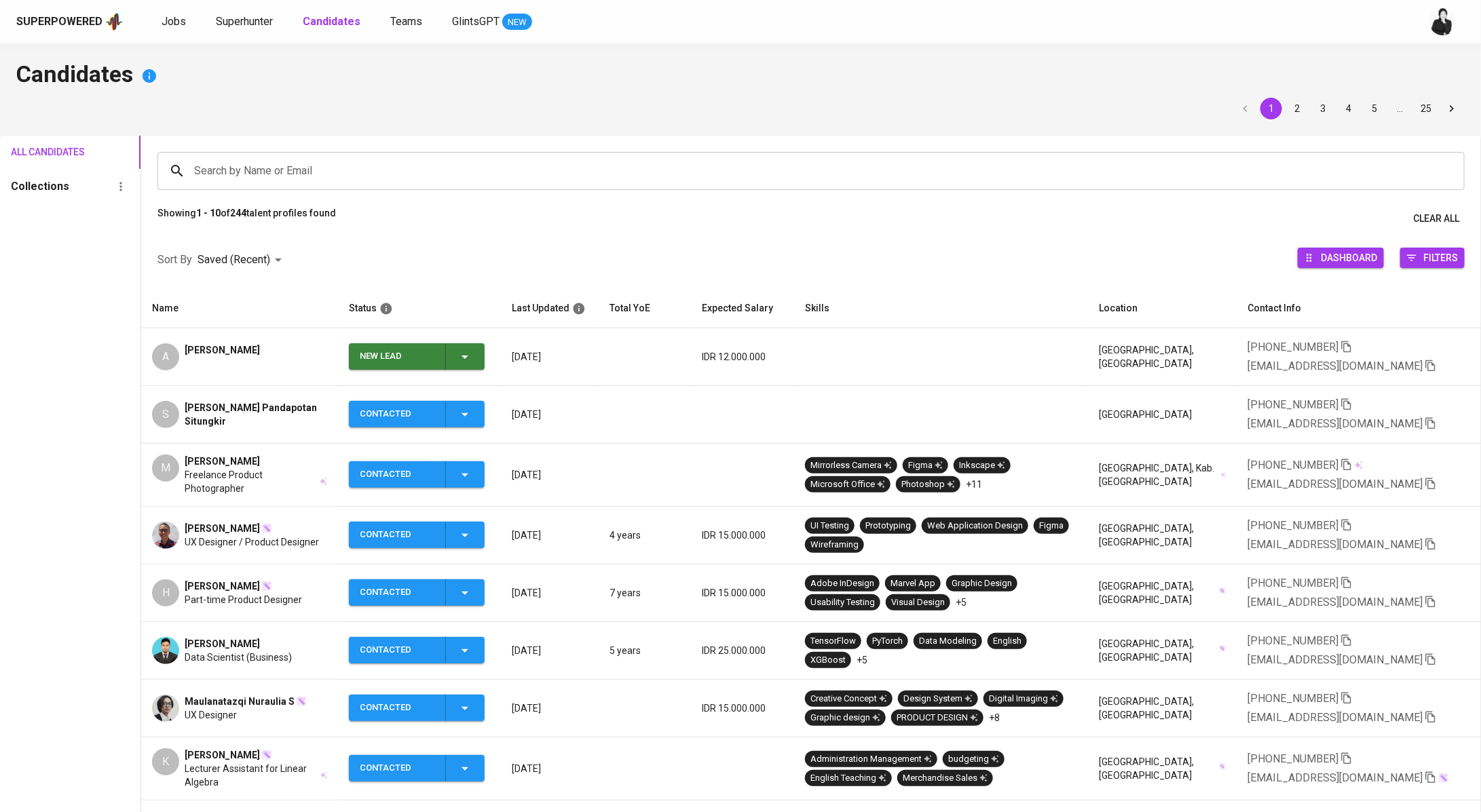
click at [228, 351] on span "[PERSON_NAME]" at bounding box center [223, 350] width 75 height 13
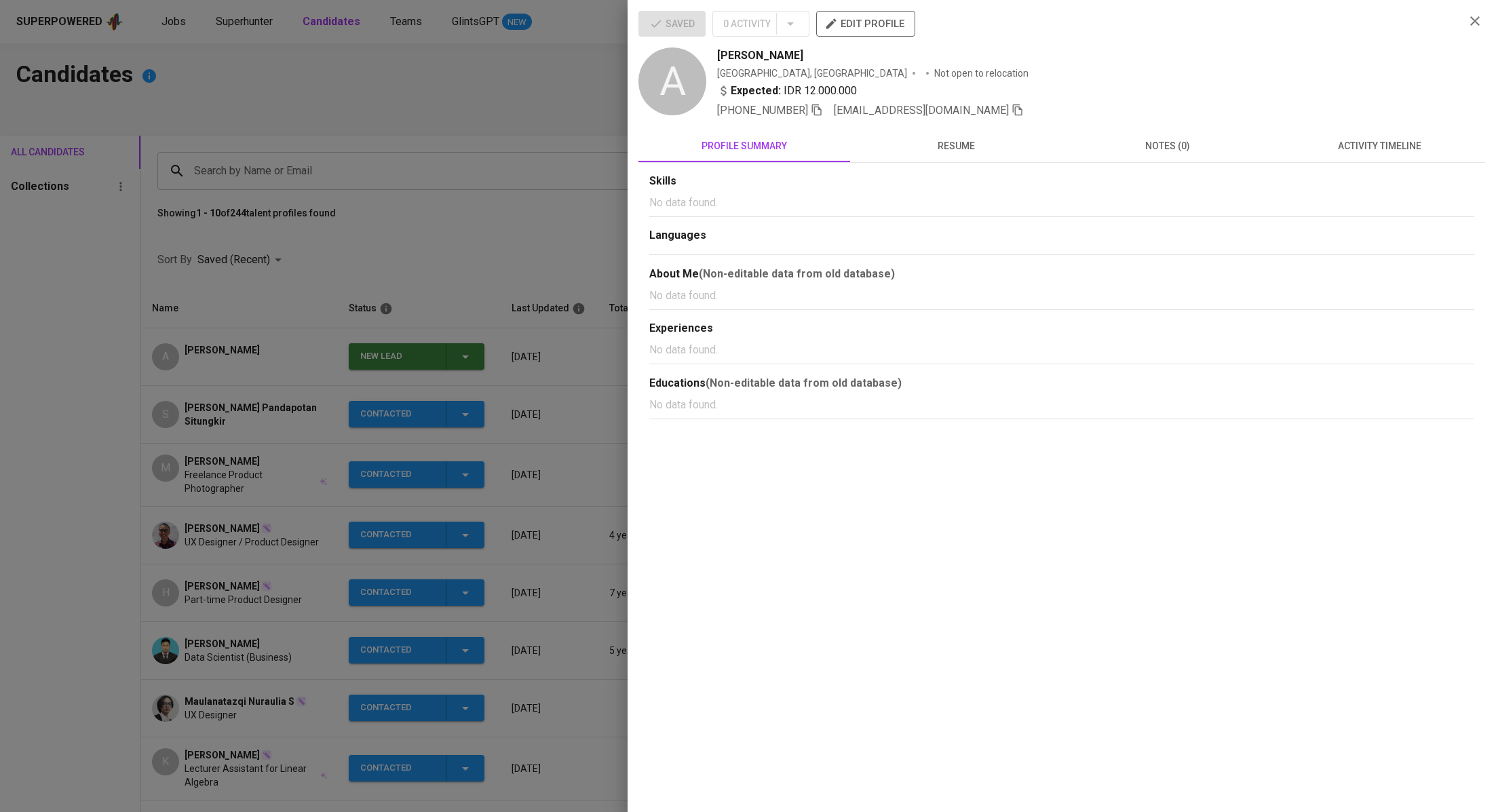
click at [1408, 142] on span "activity timeline" at bounding box center [1380, 146] width 196 height 17
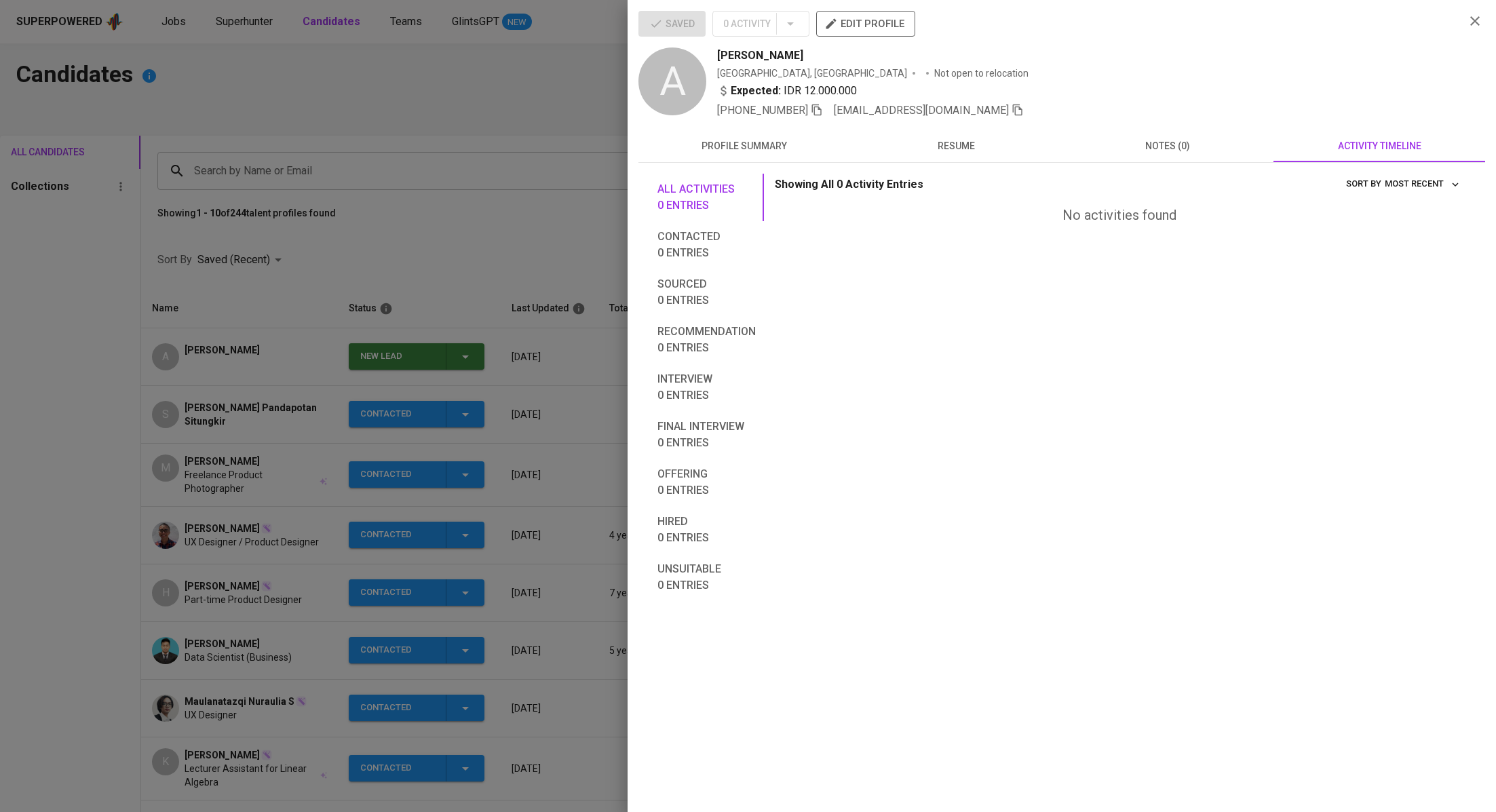
click at [392, 213] on div at bounding box center [748, 406] width 1496 height 812
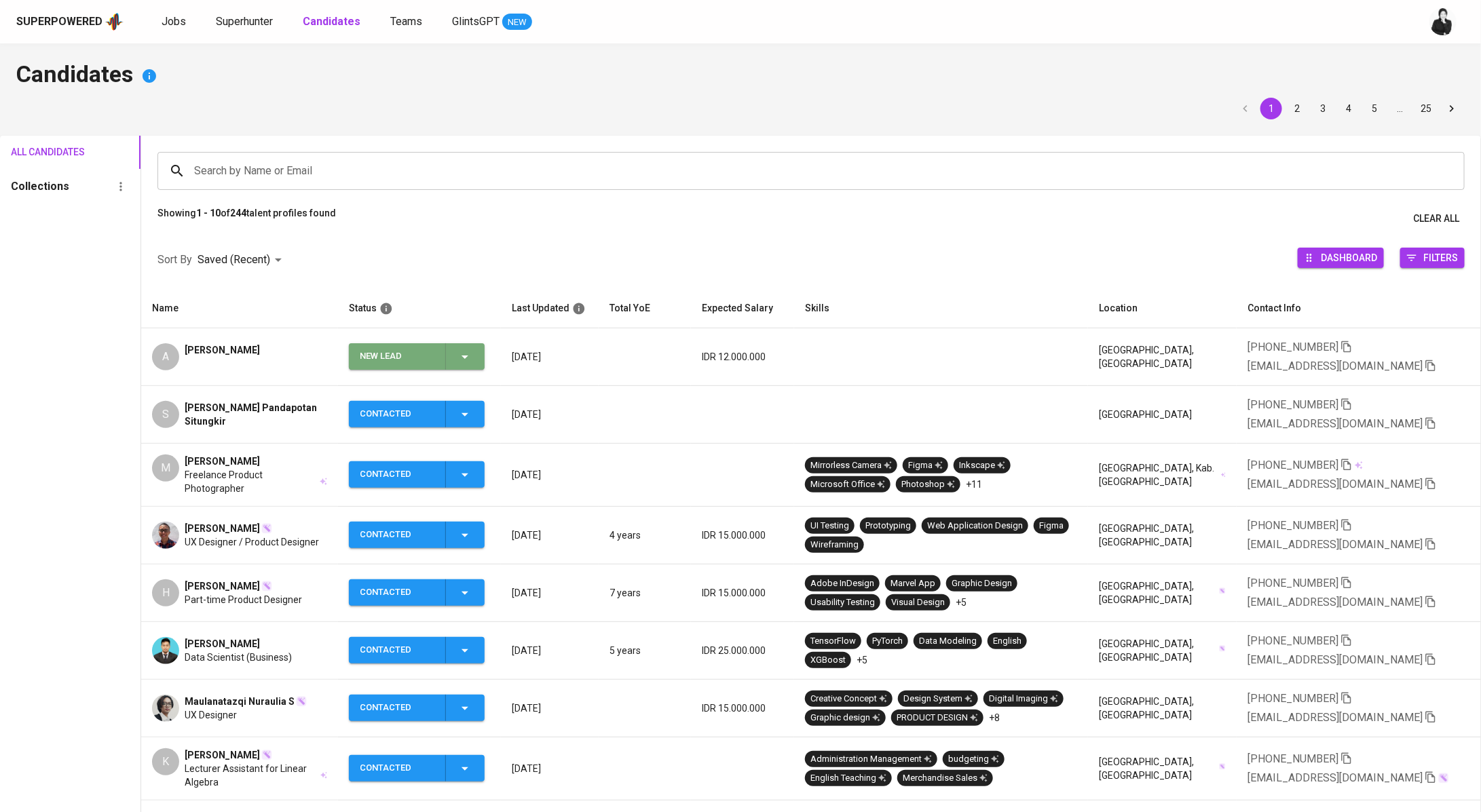
click at [479, 351] on span "New Lead" at bounding box center [417, 357] width 125 height 27
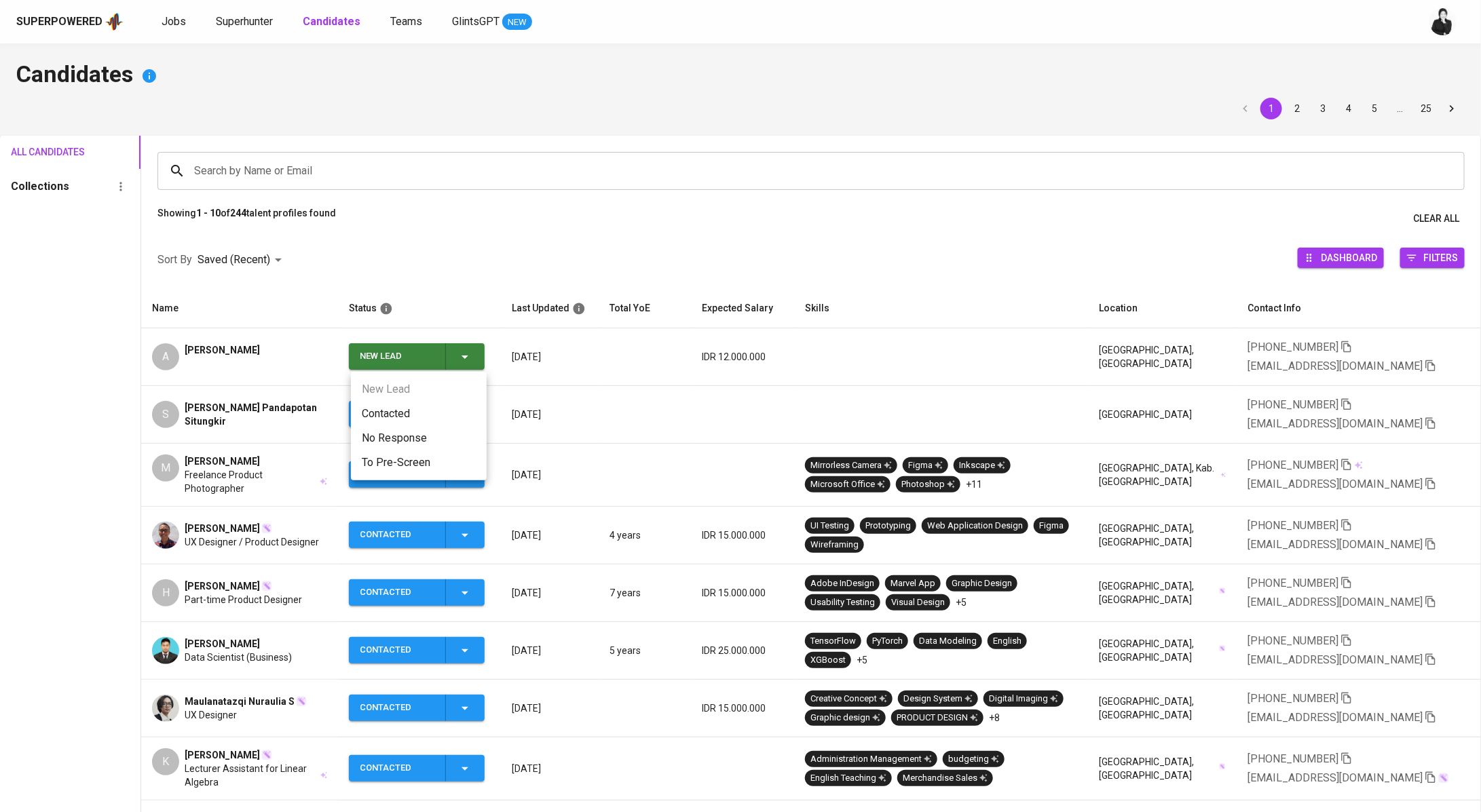
click at [467, 416] on li "Contacted" at bounding box center [418, 413] width 136 height 24
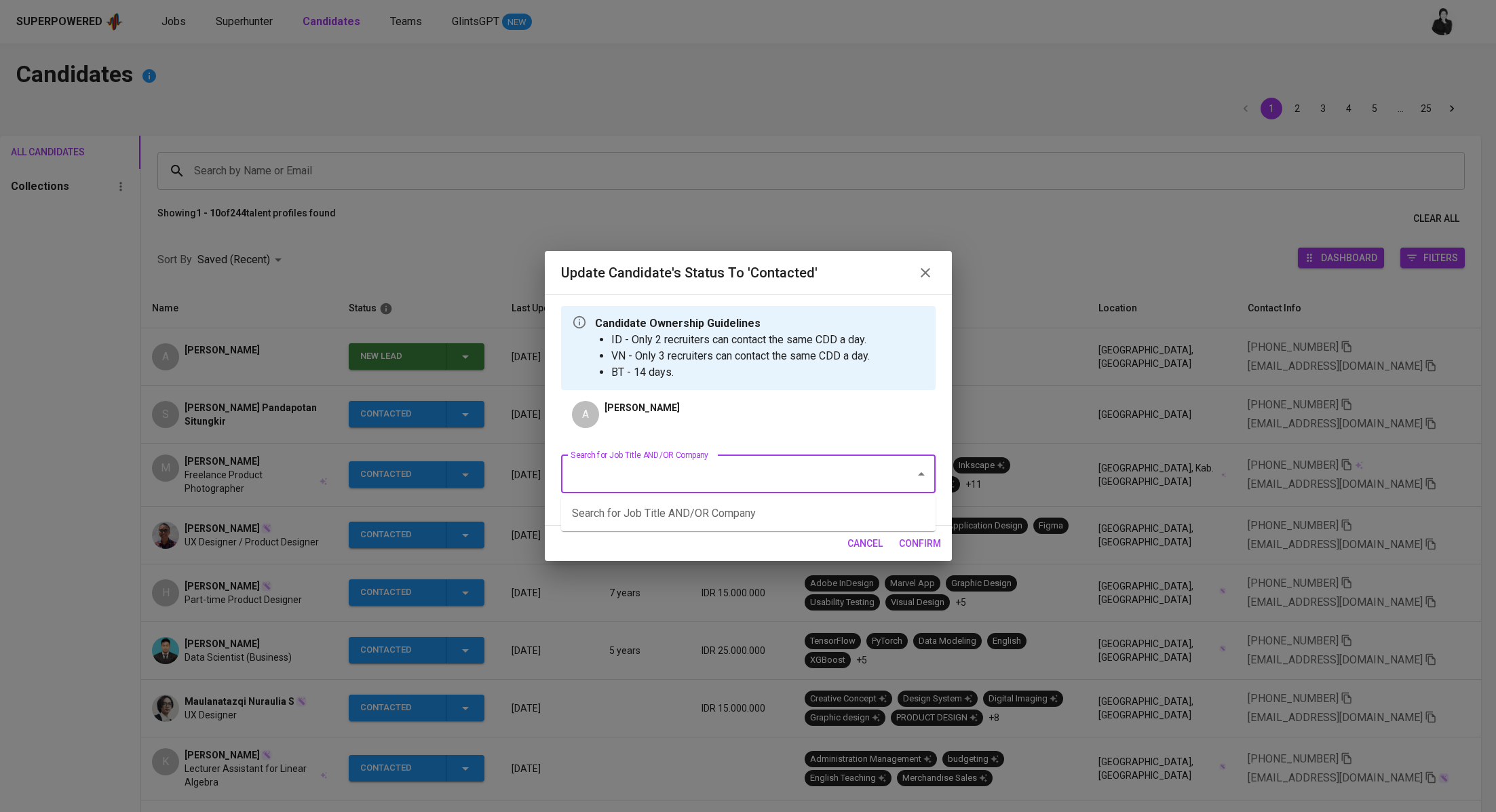
click at [765, 467] on input "Search for Job Title AND/OR Company" at bounding box center [729, 474] width 324 height 26
type input "pds"
paste input "Supply Chain Coordinators (2 headcount)"
click at [854, 509] on li "Supply Chain Coordinators (2 headcount) (PDS International Pte Ltd)" at bounding box center [748, 513] width 375 height 24
type input "Supply Chain Coordinators (2 headcount)"
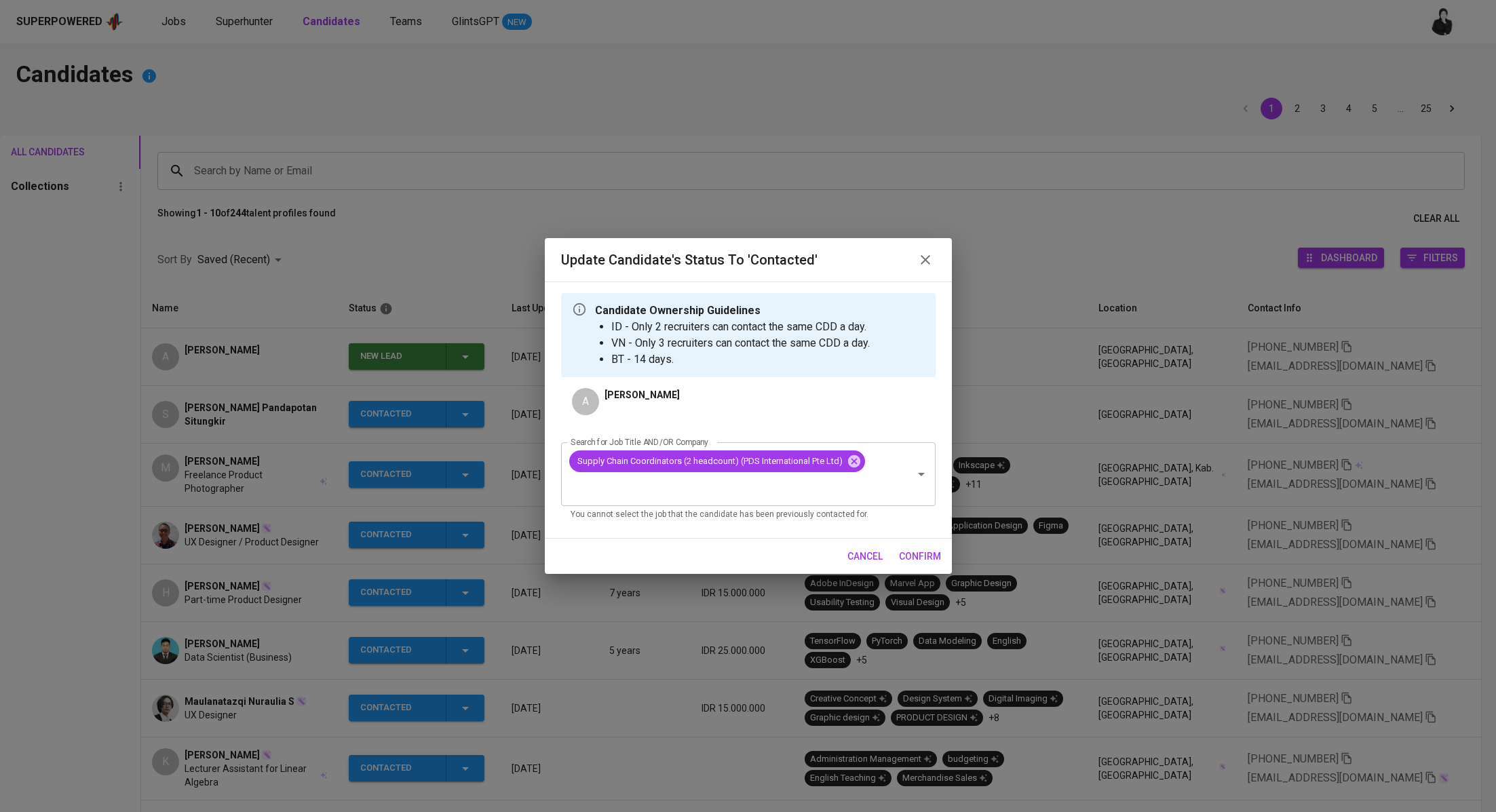
click at [942, 563] on button "confirm" at bounding box center [920, 557] width 53 height 25
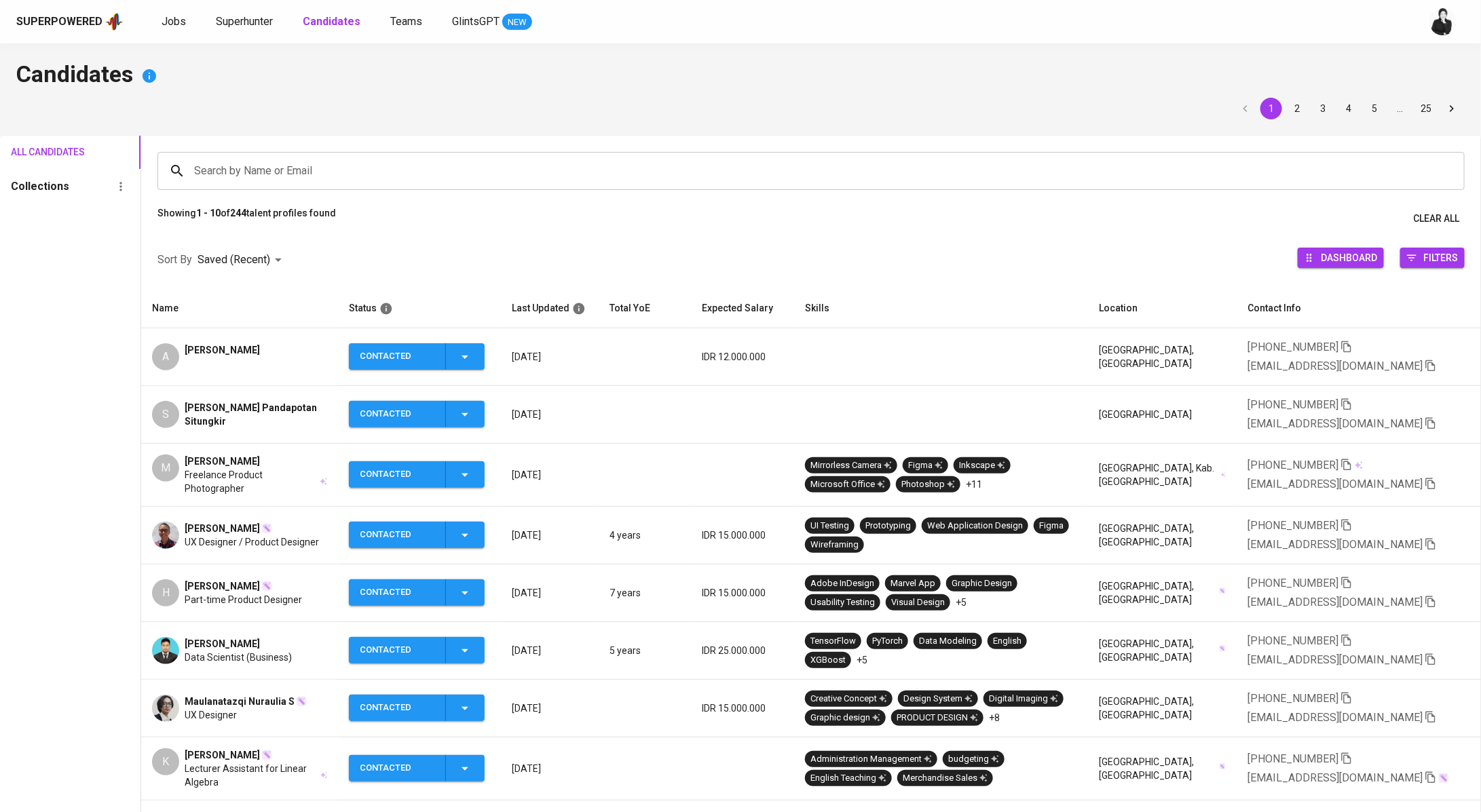
click at [269, 344] on div "A Annisa Latif" at bounding box center [239, 357] width 175 height 27
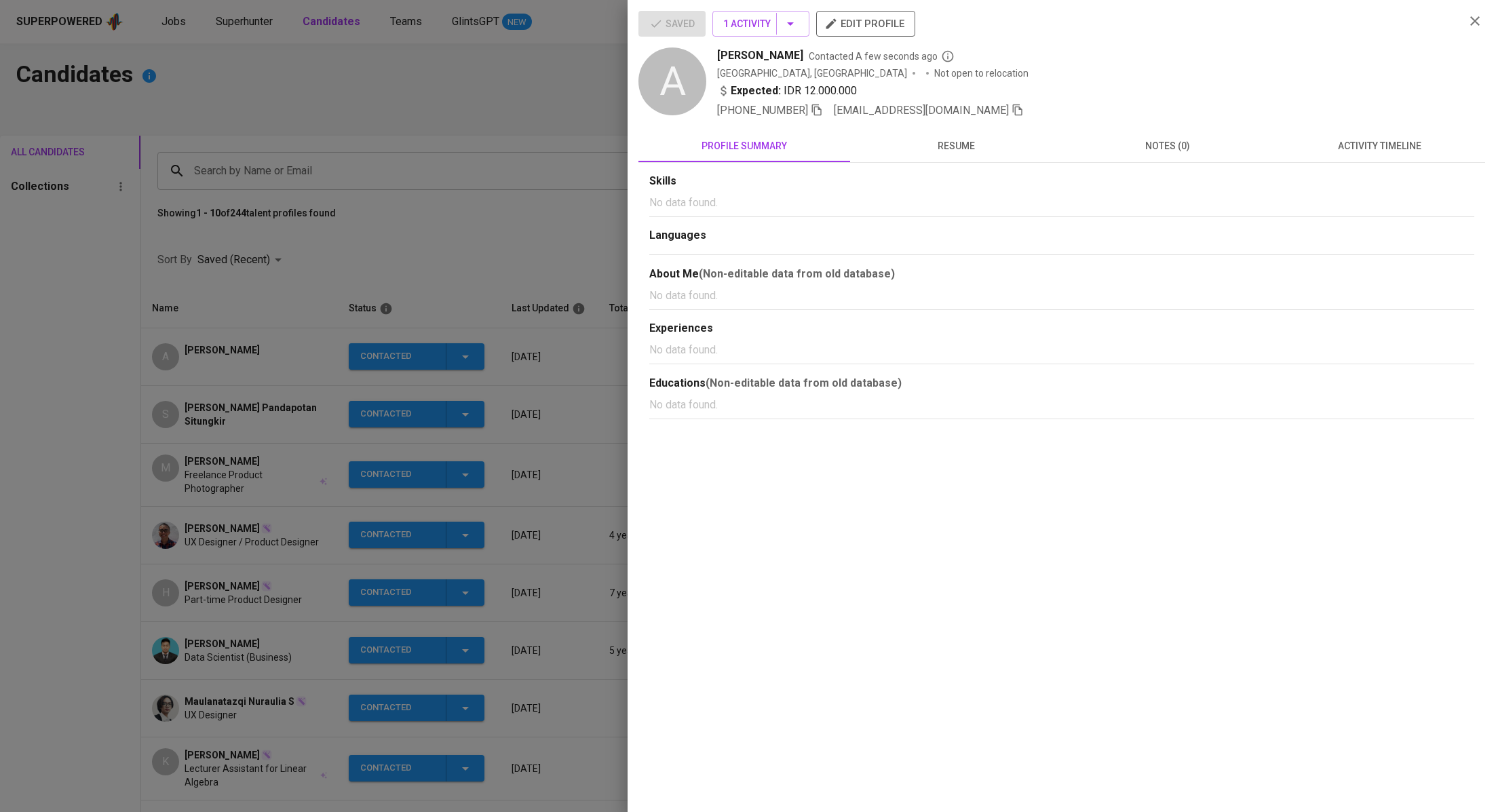
click at [1013, 105] on icon "button" at bounding box center [1017, 110] width 9 height 12
drag, startPoint x: 401, startPoint y: 99, endPoint x: 232, endPoint y: 44, distance: 177.7
click at [398, 99] on div at bounding box center [748, 406] width 1496 height 812
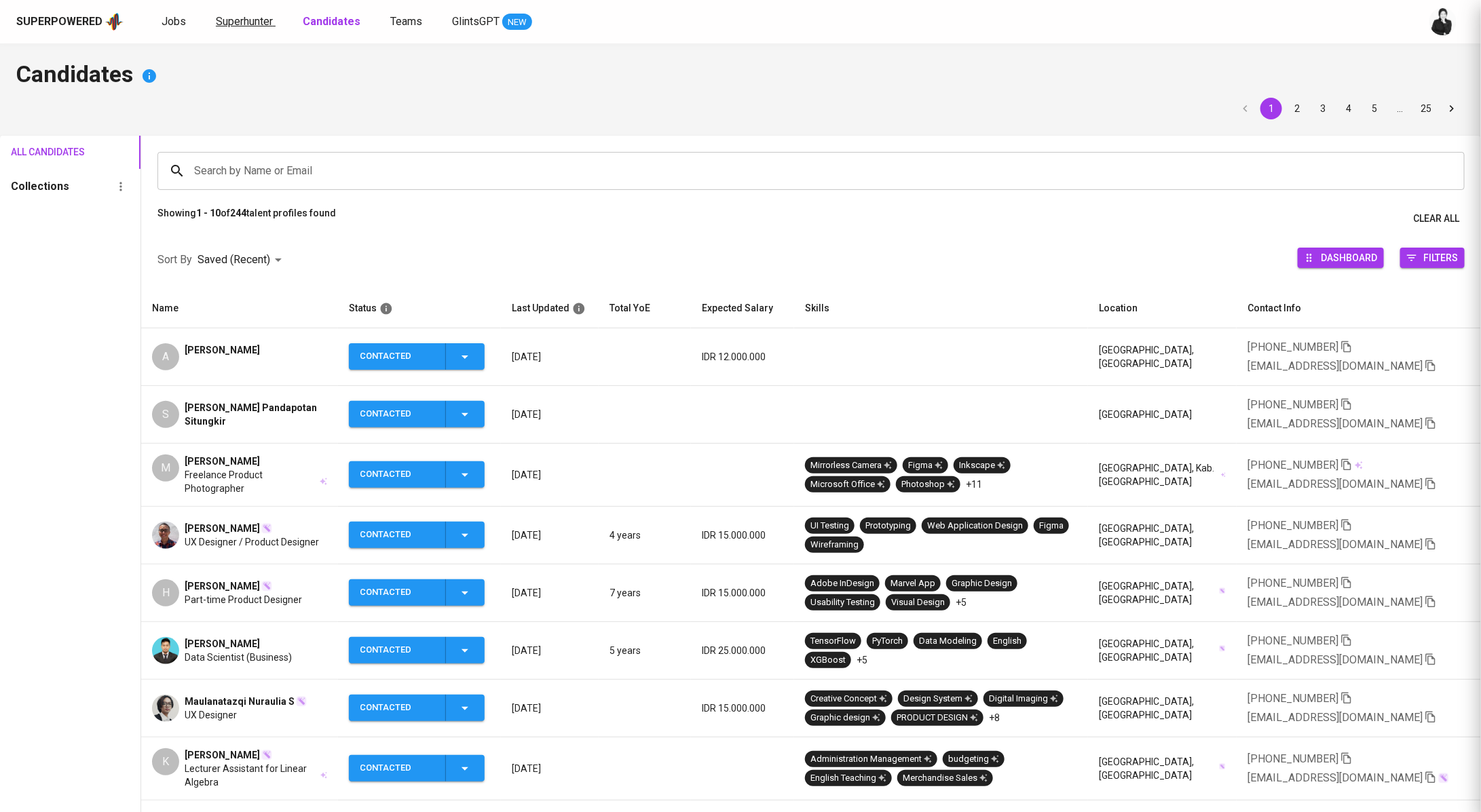
click at [238, 29] on link "Superhunter" at bounding box center [245, 22] width 59 height 17
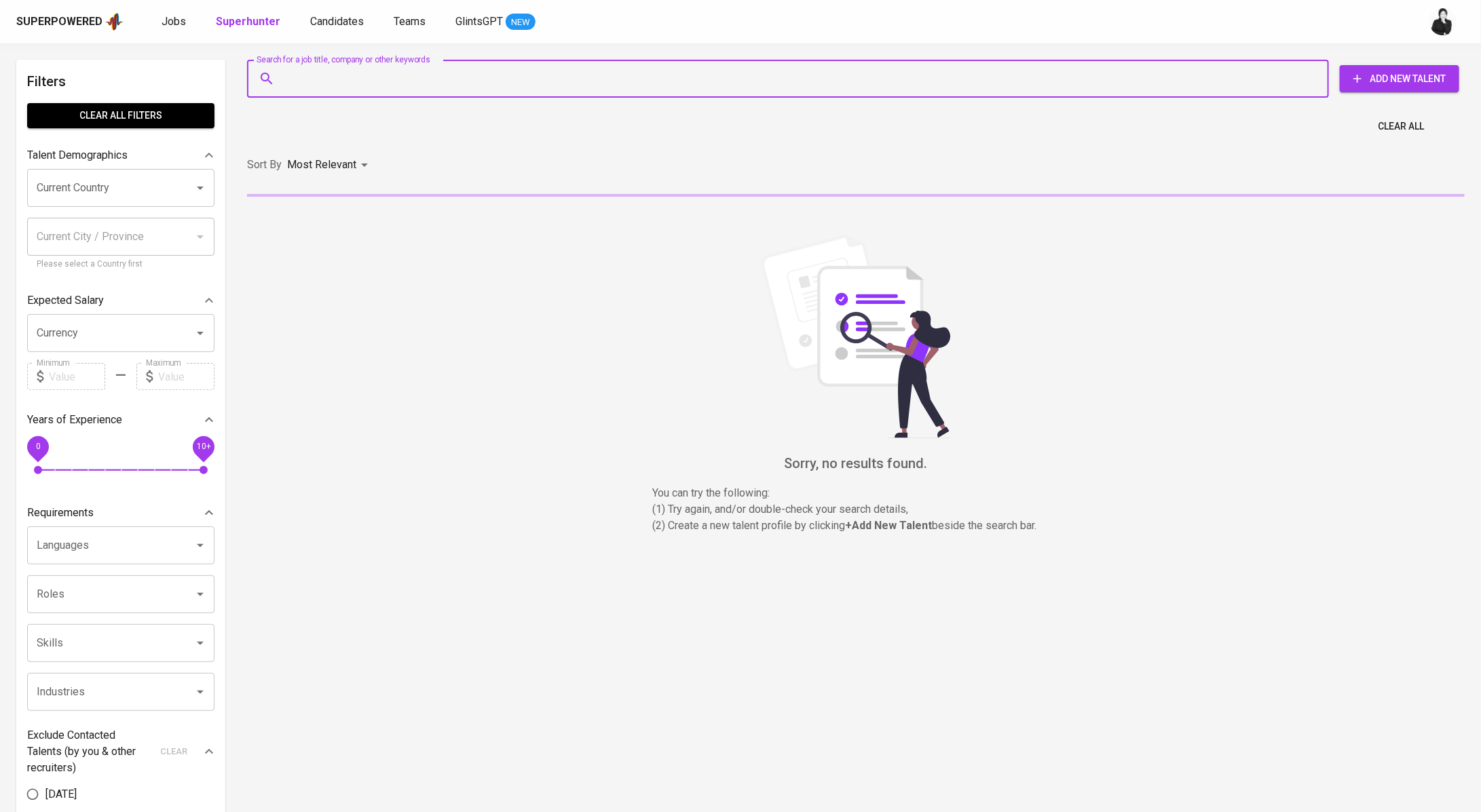
click at [1079, 81] on input "Search for a job title, company or other keywords" at bounding box center [792, 79] width 1022 height 26
paste input "ichaa.latifus@gmail.com"
type input "ichaa.latifus@gmail.com"
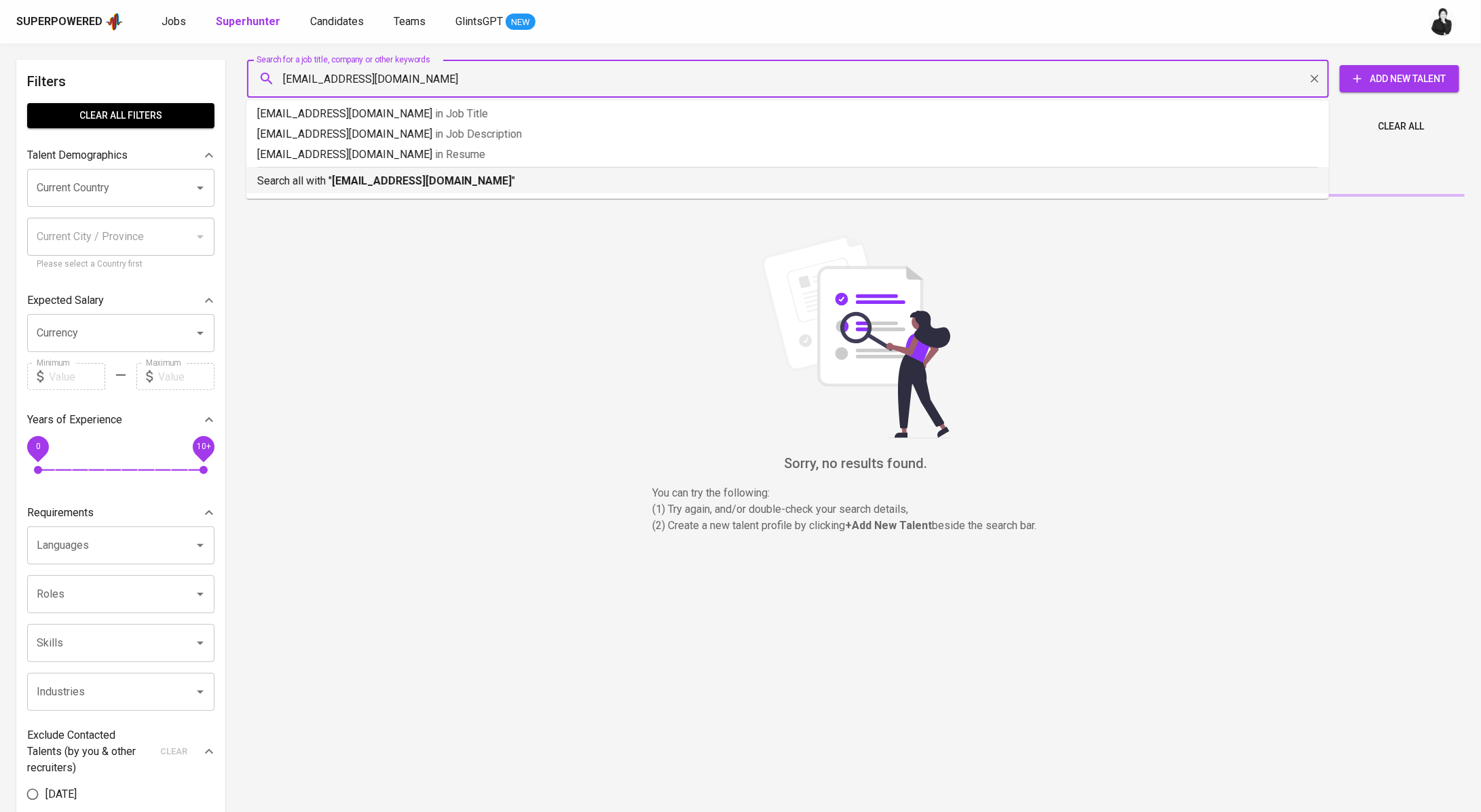
click at [425, 189] on p "Search all with " ichaa.latifus@gmail.com "" at bounding box center [788, 181] width 1061 height 16
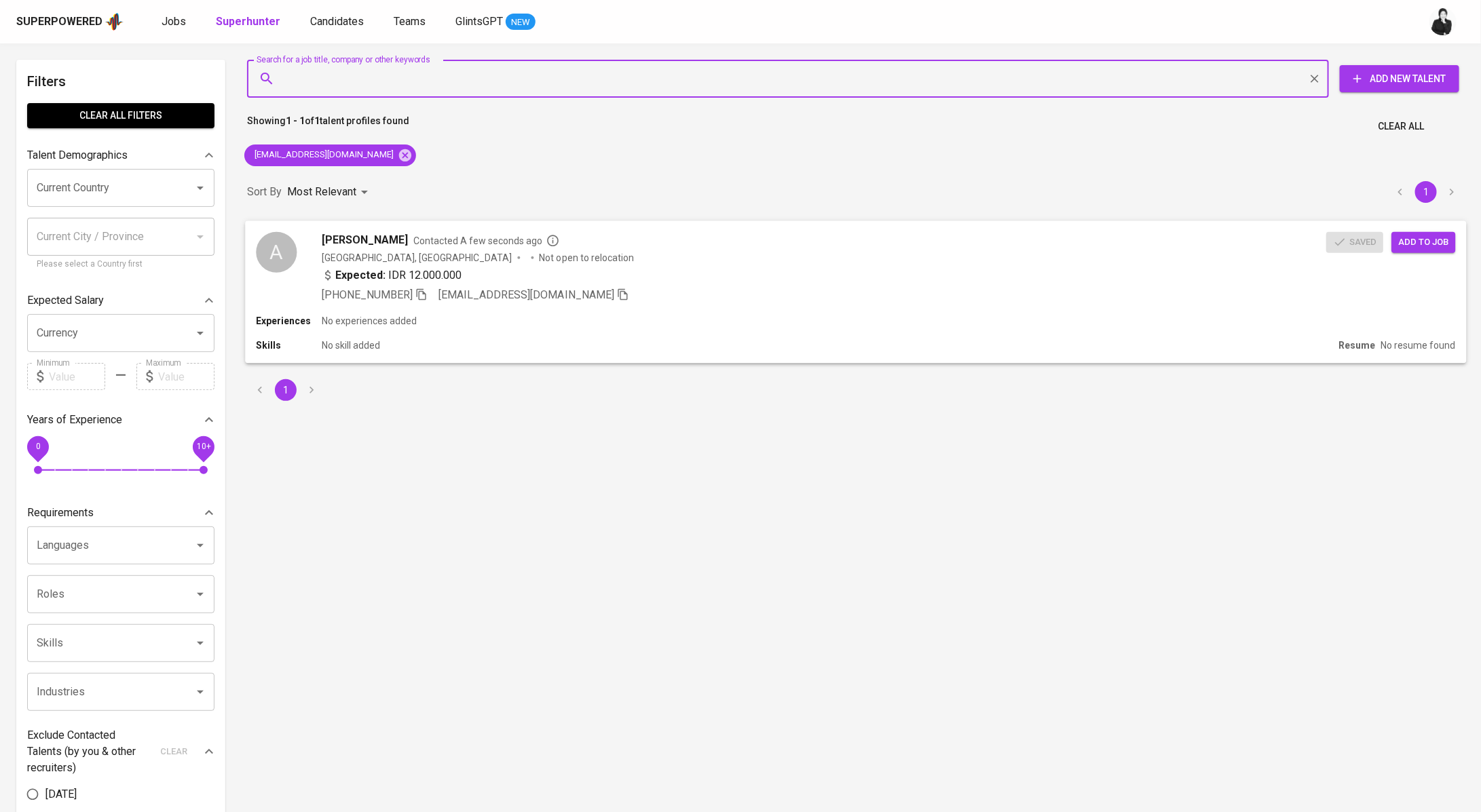
click at [1422, 232] on button "Add to job" at bounding box center [1423, 242] width 64 height 21
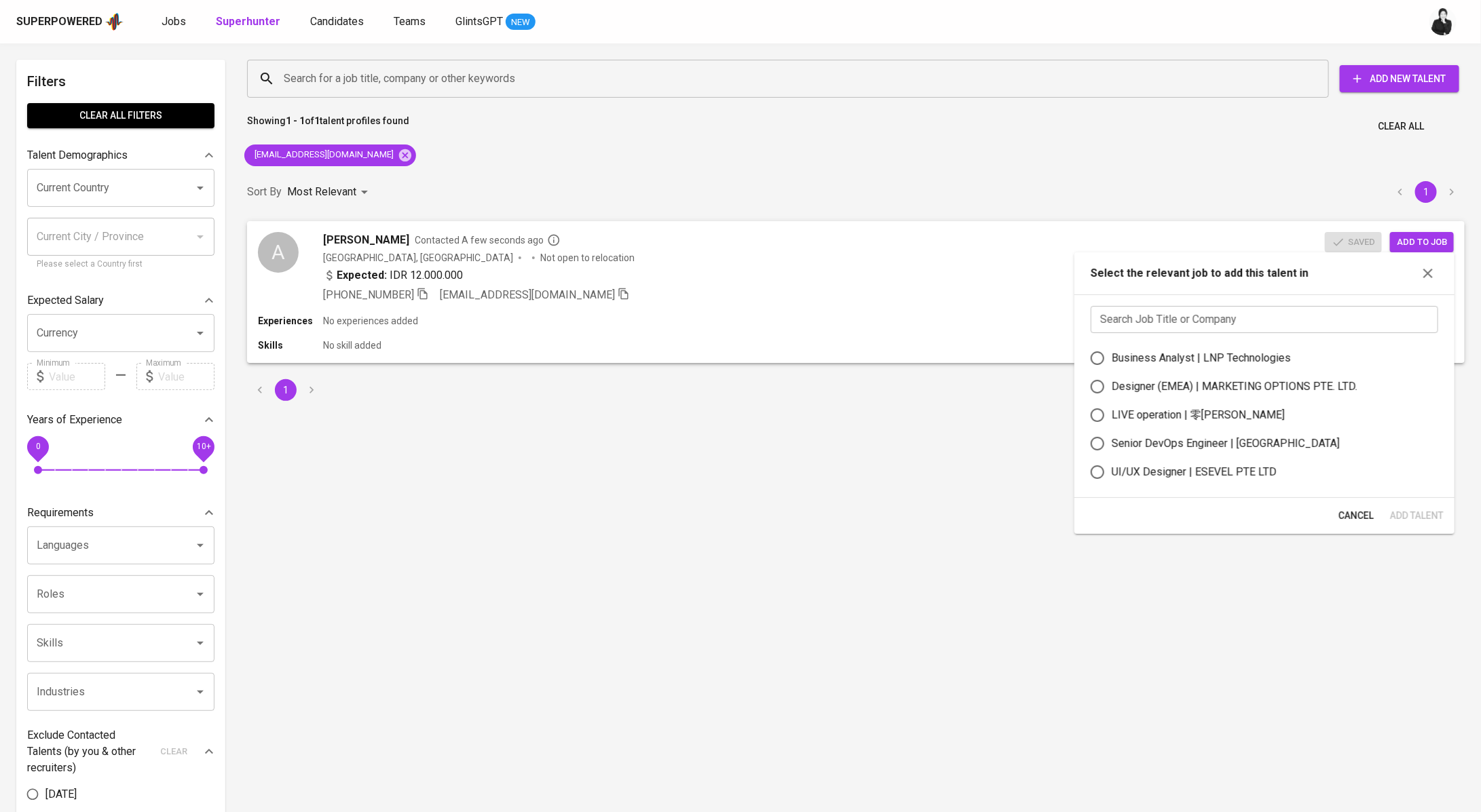
click at [1239, 312] on input "text" at bounding box center [1264, 319] width 347 height 27
paste input "ichaa.latifus@gmail.com"
type input "ichaa.latifus@gmail.com"
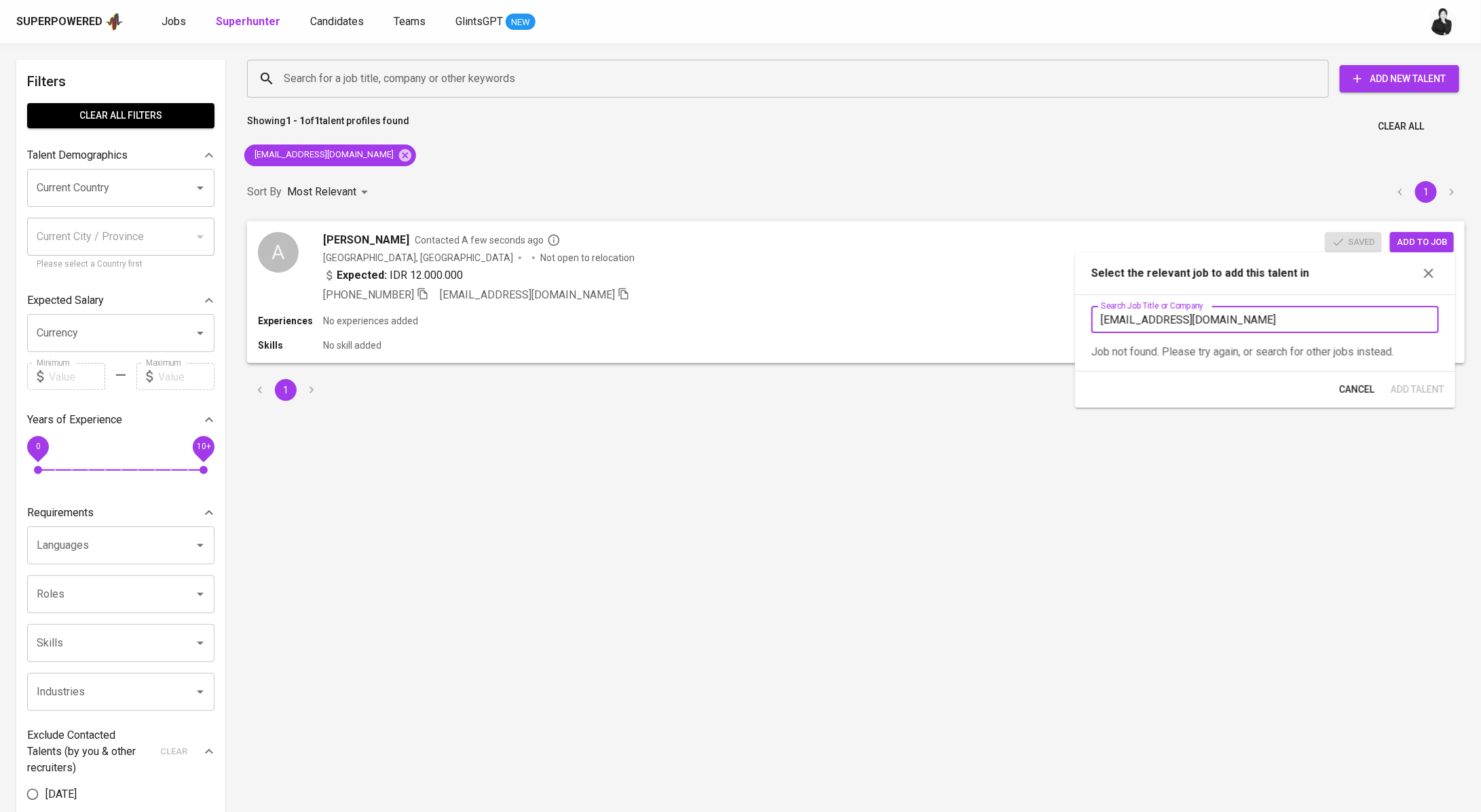
drag, startPoint x: 1281, startPoint y: 327, endPoint x: 1089, endPoint y: 311, distance: 192.7
click at [1089, 311] on div "Search Job Title or Company ichaa.latifus@gmail.com Search Job Title or Company…" at bounding box center [1265, 333] width 380 height 77
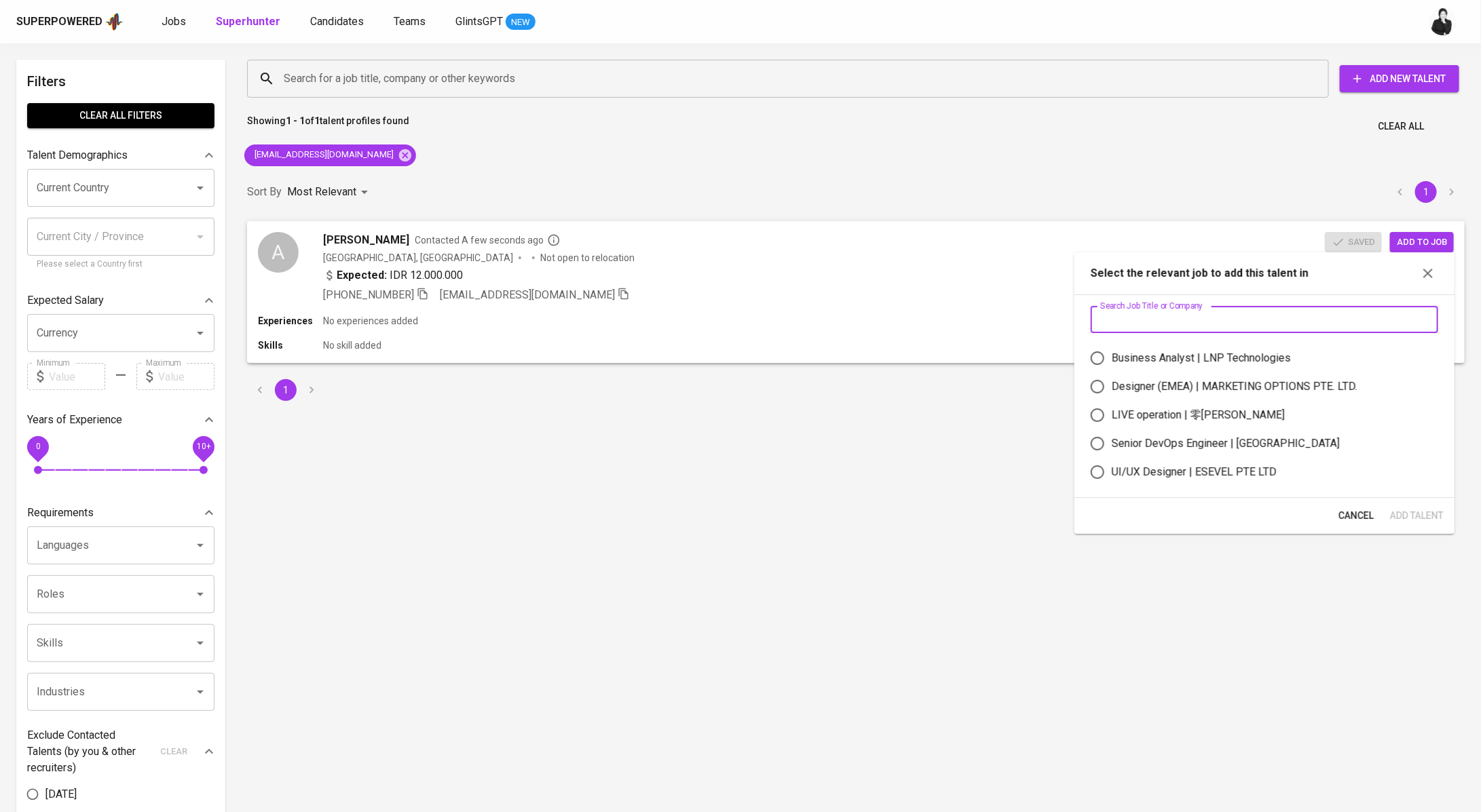
paste input "Supply Chain Coordinators (2 headcount)"
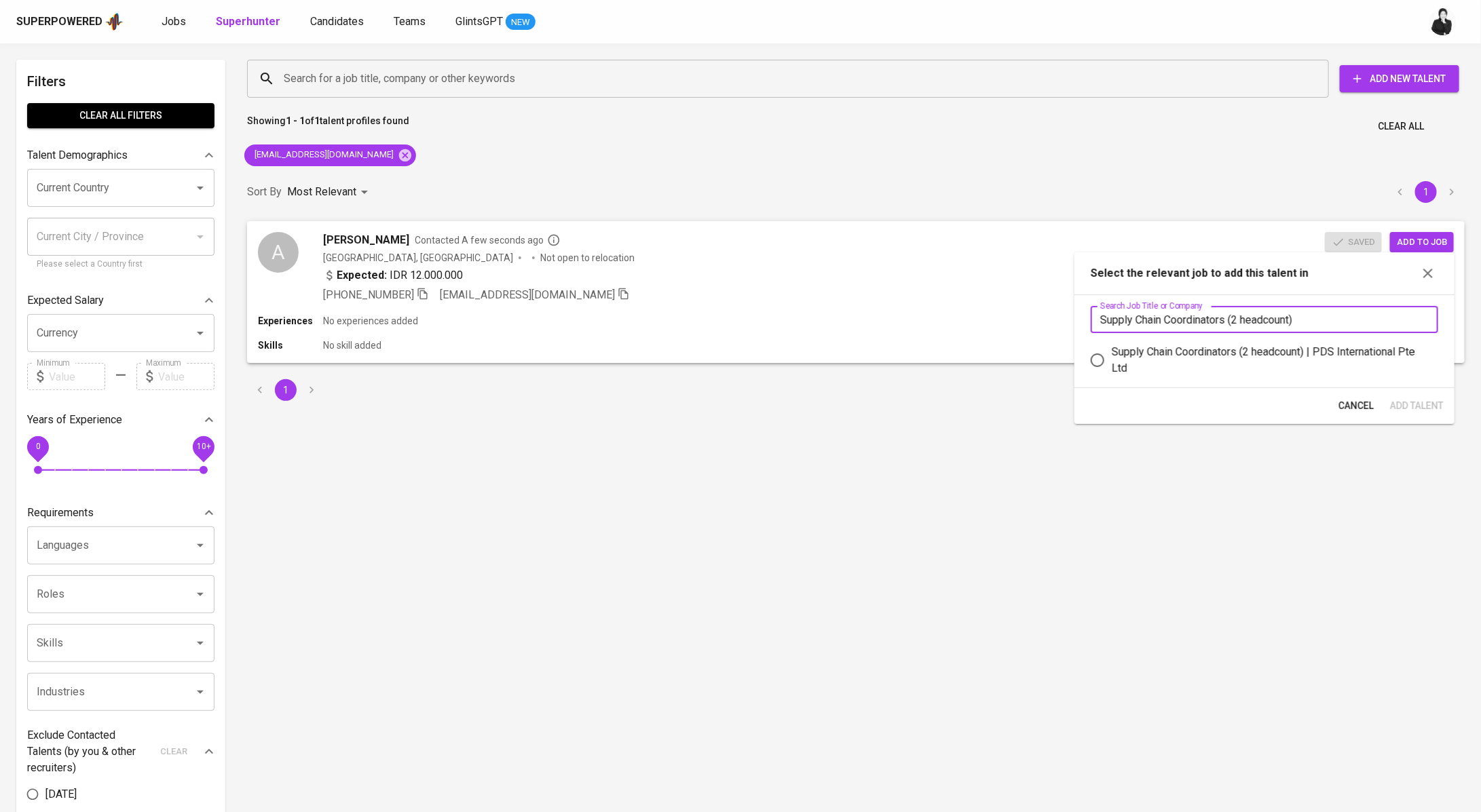
type input "Supply Chain Coordinators (2 headcount)"
click at [1228, 355] on div "Supply Chain Coordinators (2 headcount) | PDS International Pte Ltd" at bounding box center [1269, 360] width 315 height 33
click at [1112, 355] on input "Supply Chain Coordinators (2 headcount) | PDS International Pte Ltd" at bounding box center [1098, 360] width 28 height 28
radio input "true"
click at [1402, 405] on span "Add Talent" at bounding box center [1417, 406] width 54 height 17
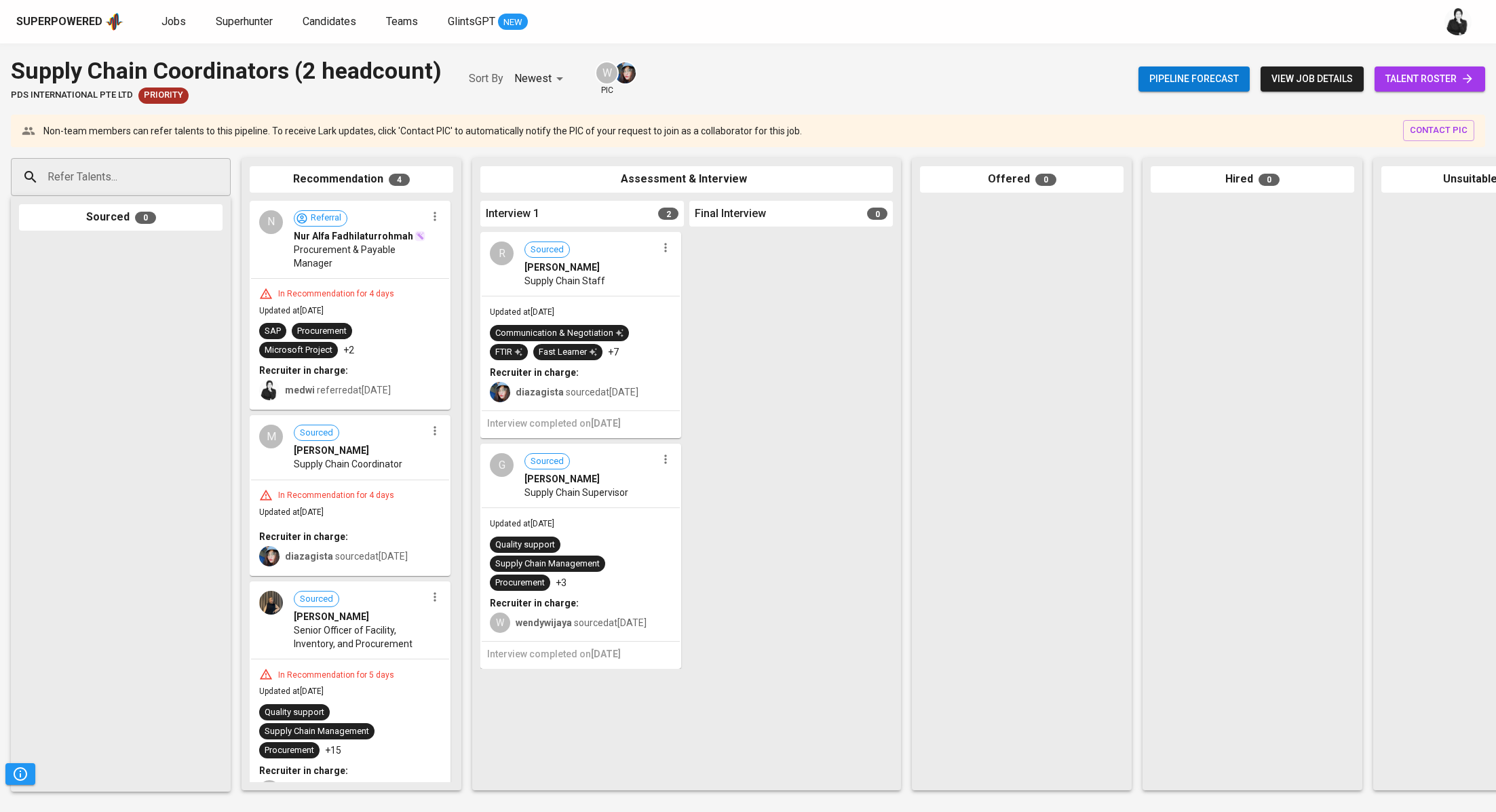
click at [1419, 82] on span "talent roster" at bounding box center [1430, 79] width 89 height 17
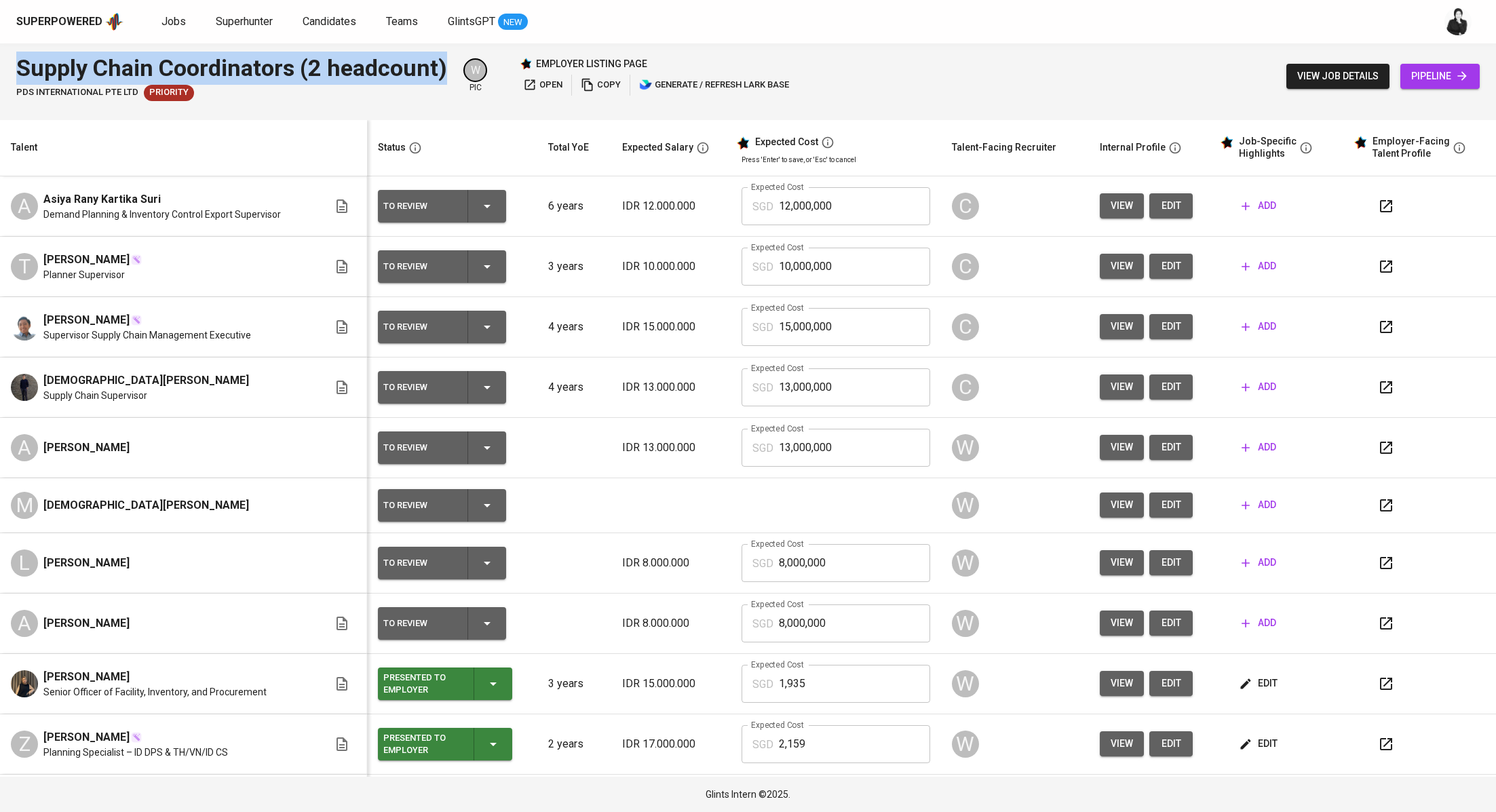
drag, startPoint x: 445, startPoint y: 63, endPoint x: 0, endPoint y: 63, distance: 445.0
click at [0, 63] on div "Supply Chain Coordinators (2 headcount) PDS International Pte Ltd Priority W pi…" at bounding box center [748, 76] width 1496 height 66
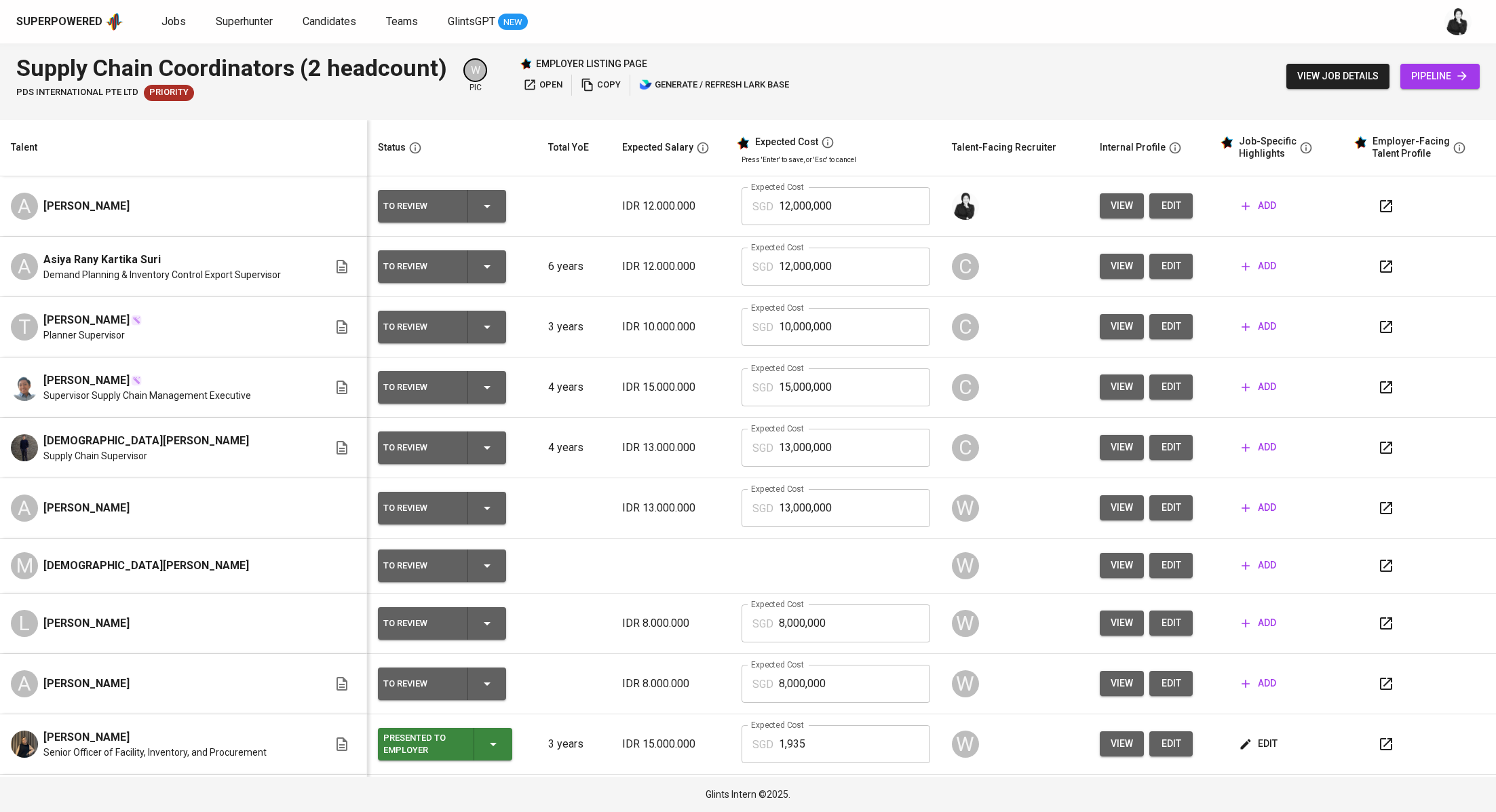
click at [1160, 205] on span "edit" at bounding box center [1171, 206] width 22 height 17
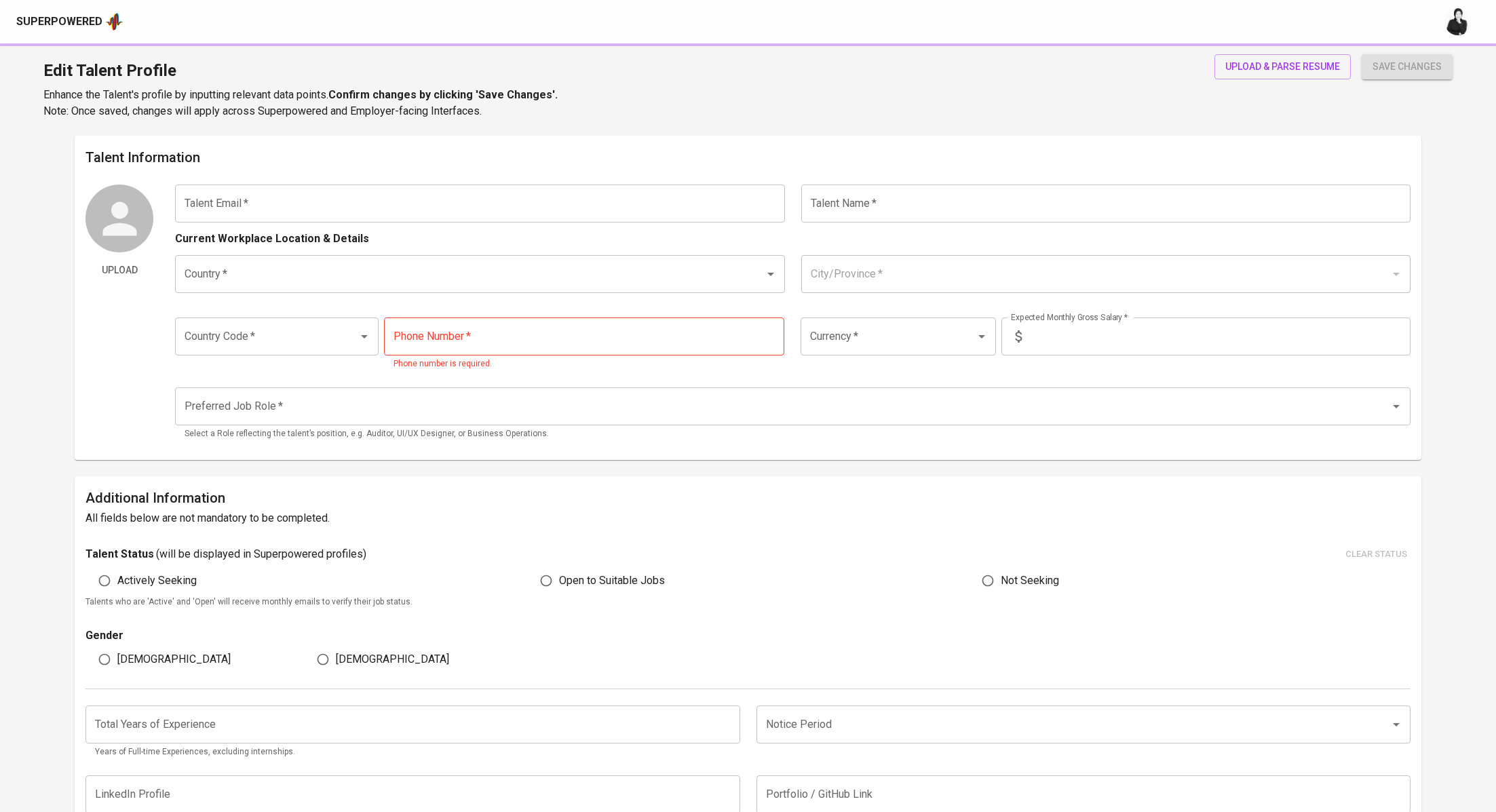
type input "[EMAIL_ADDRESS][DOMAIN_NAME]"
type input "[PERSON_NAME]"
type input "Indonesia"
type input "Jakarta Selatan, DKI Jakarta"
type input "+62"
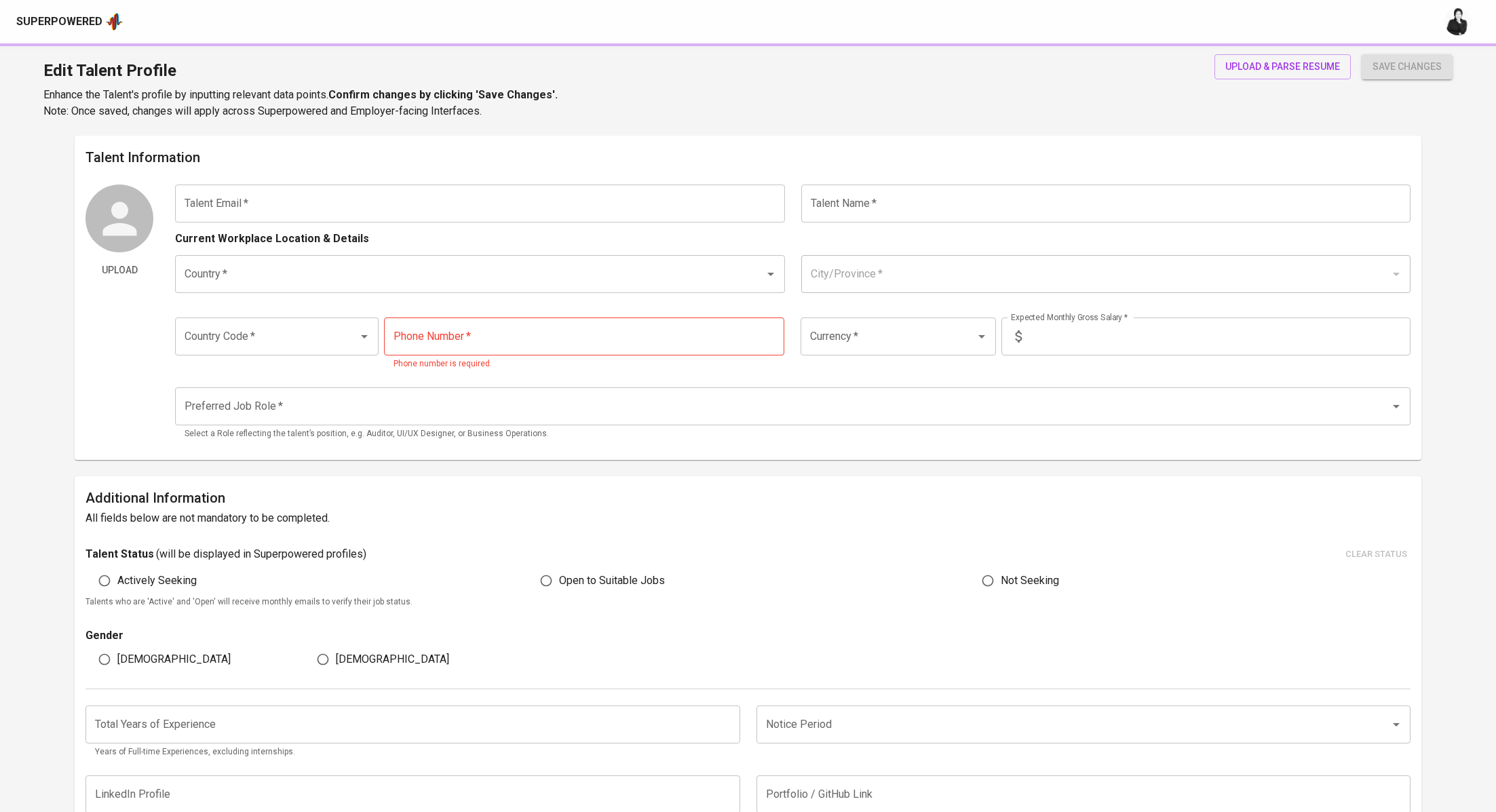
type input "895-4144-59468"
type input "IDR"
type input "Other Supply Chain & Logistics Positions"
